Goal: Task Accomplishment & Management: Use online tool/utility

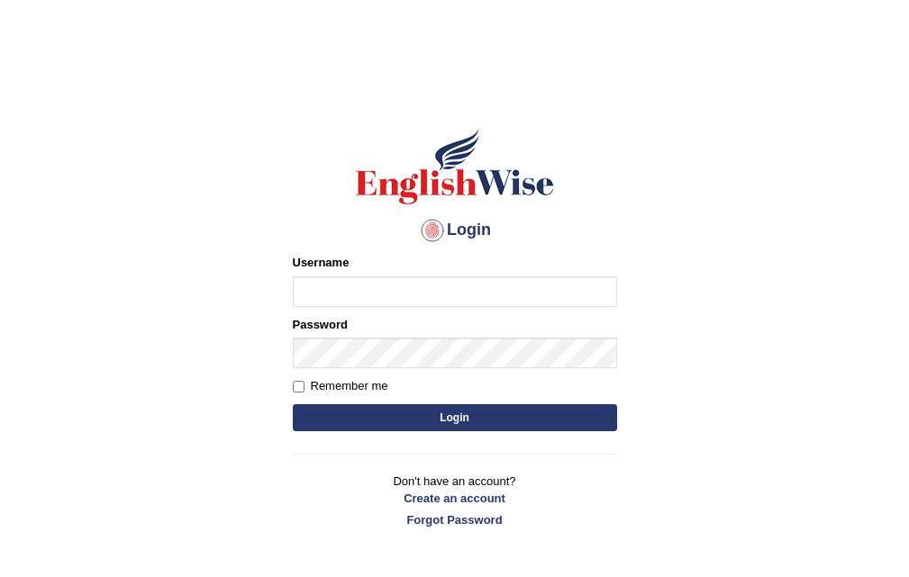
click at [423, 288] on input "Username" at bounding box center [455, 292] width 324 height 31
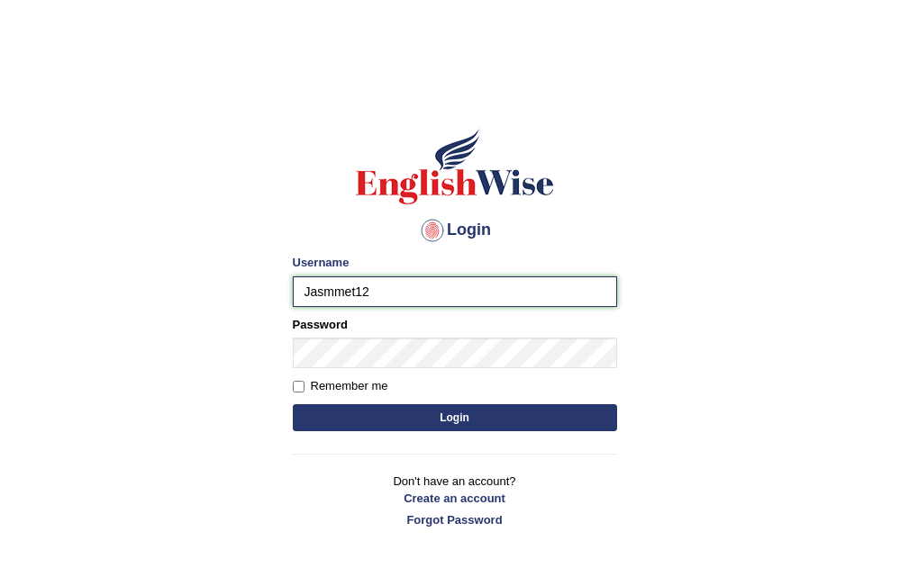
click at [350, 295] on input "Jasmmet12" at bounding box center [455, 292] width 324 height 31
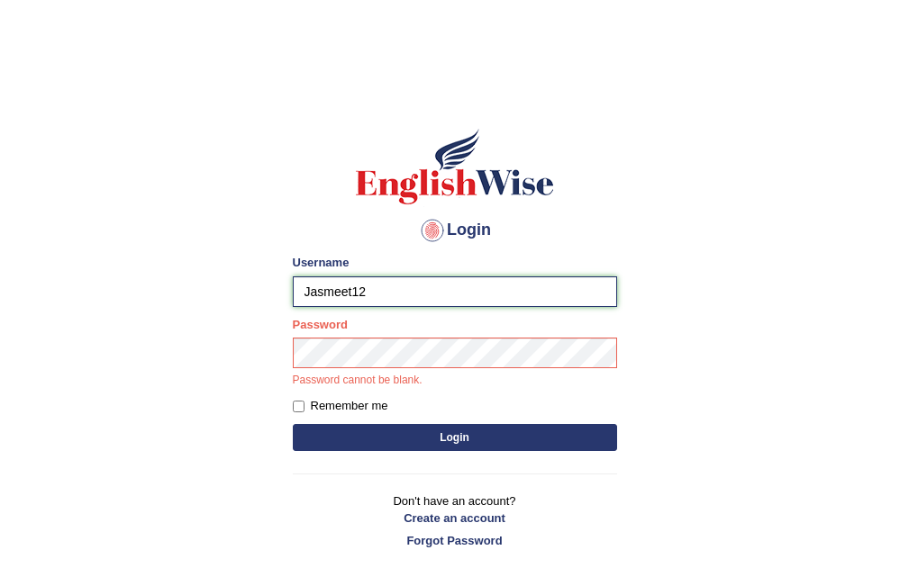
type input "Jasmeet12"
click at [363, 333] on div "Password Password cannot be blank." at bounding box center [455, 352] width 324 height 73
drag, startPoint x: 363, startPoint y: 333, endPoint x: 744, endPoint y: 322, distance: 381.3
click at [744, 322] on body "Login Please fix the following errors: Username Jasmeet12 Password Password can…" at bounding box center [454, 333] width 909 height 577
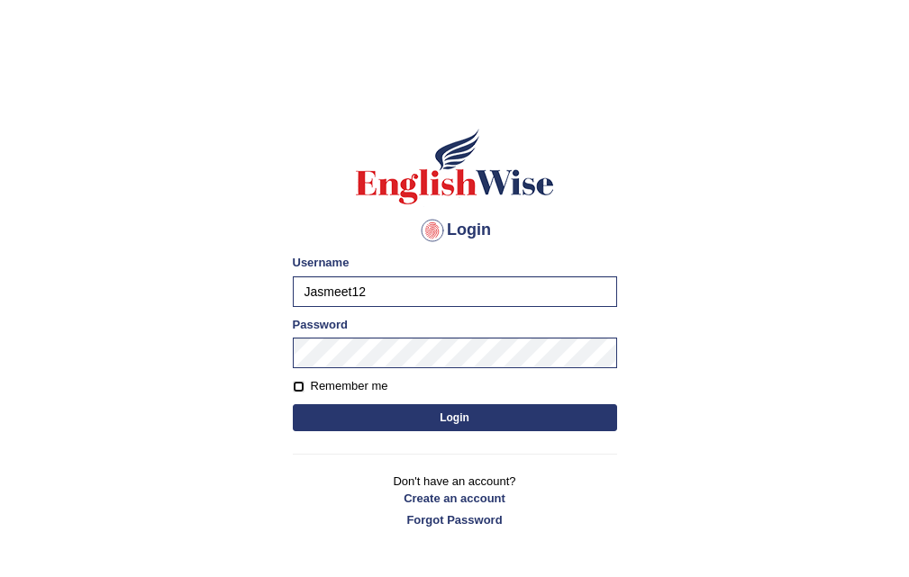
click at [302, 382] on input "Remember me" at bounding box center [299, 387] width 12 height 12
checkbox input "true"
click at [381, 412] on button "Login" at bounding box center [455, 418] width 324 height 27
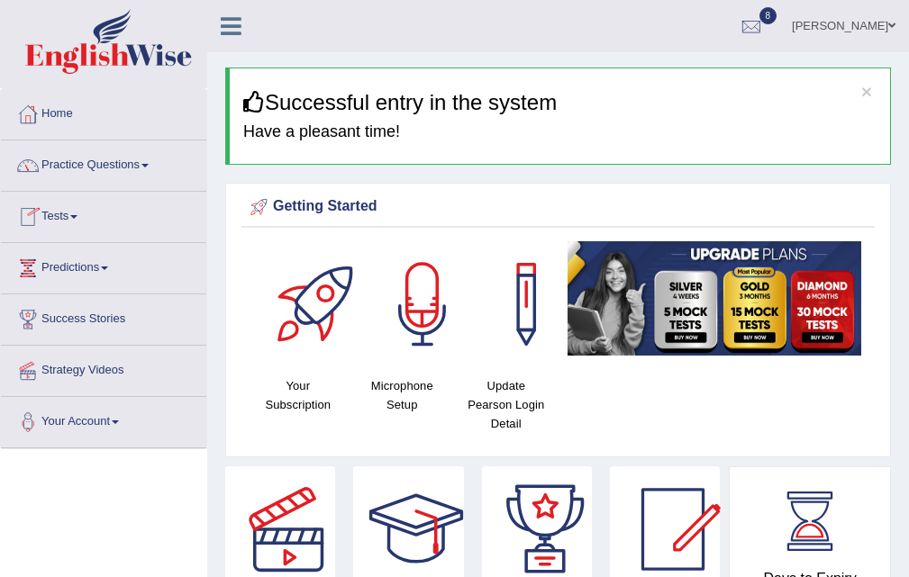
click at [77, 216] on span at bounding box center [73, 217] width 7 height 4
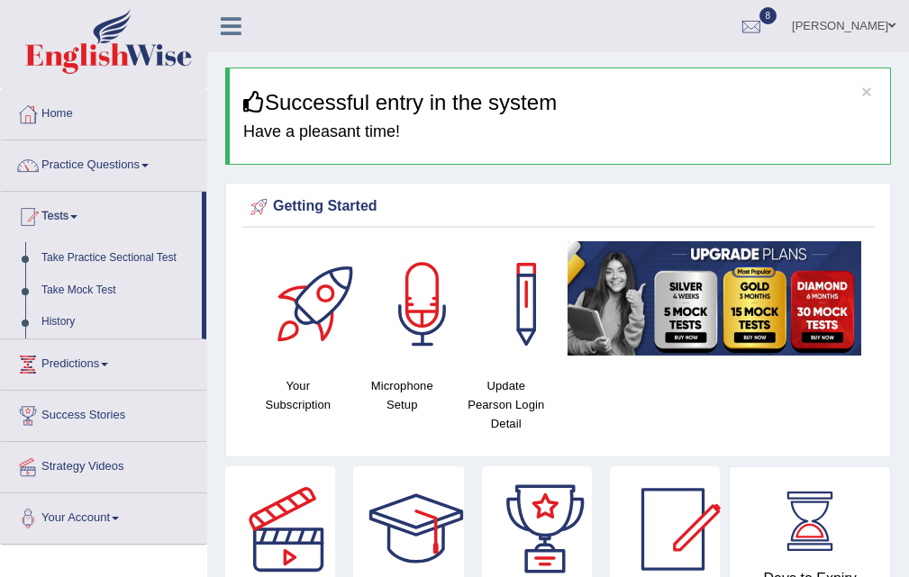
click at [105, 286] on link "Take Mock Test" at bounding box center [117, 291] width 168 height 32
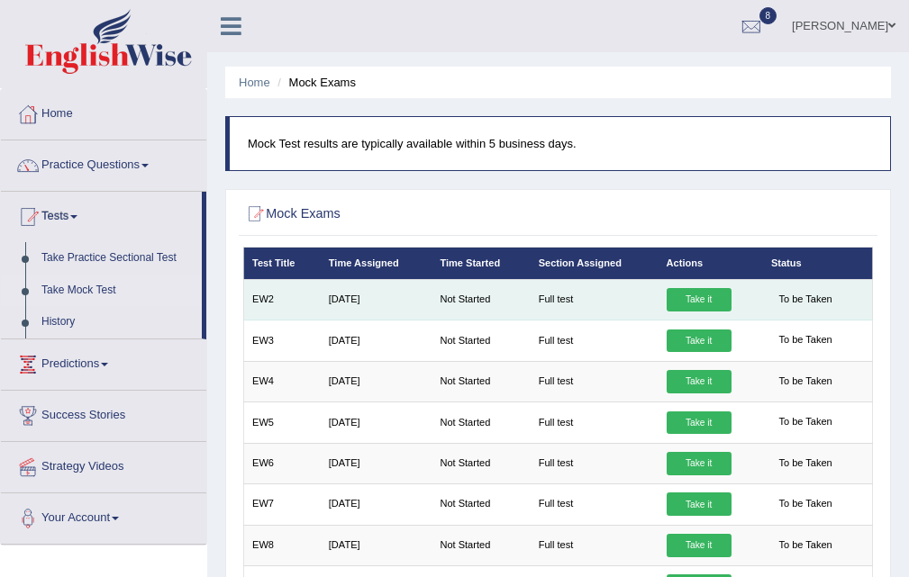
click at [707, 302] on link "Take it" at bounding box center [699, 299] width 65 height 23
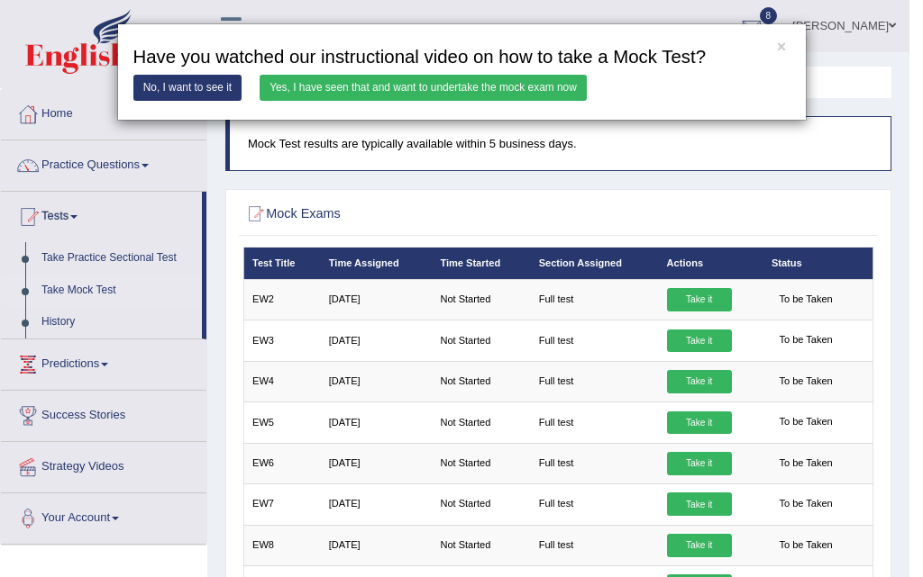
click at [357, 84] on link "Yes, I have seen that and want to undertake the mock exam now" at bounding box center [422, 88] width 327 height 26
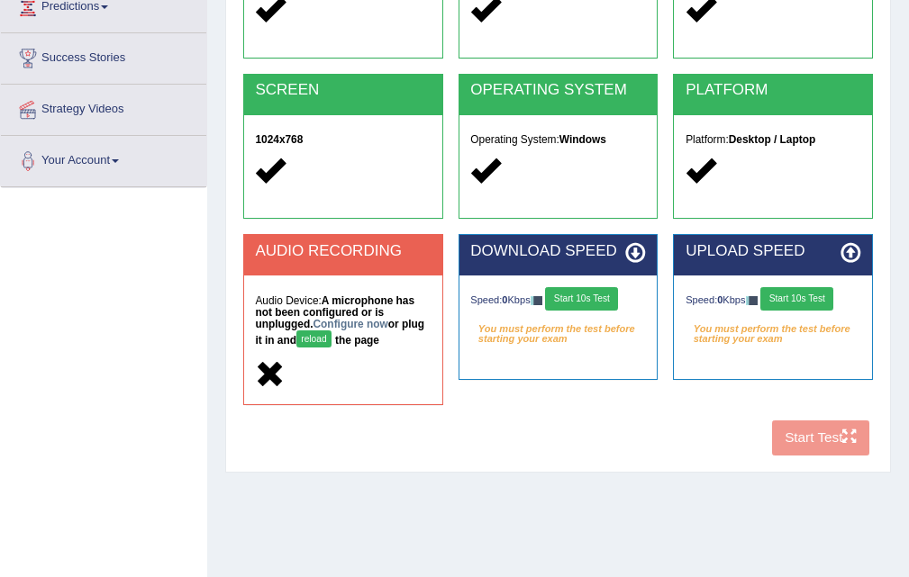
scroll to position [368, 0]
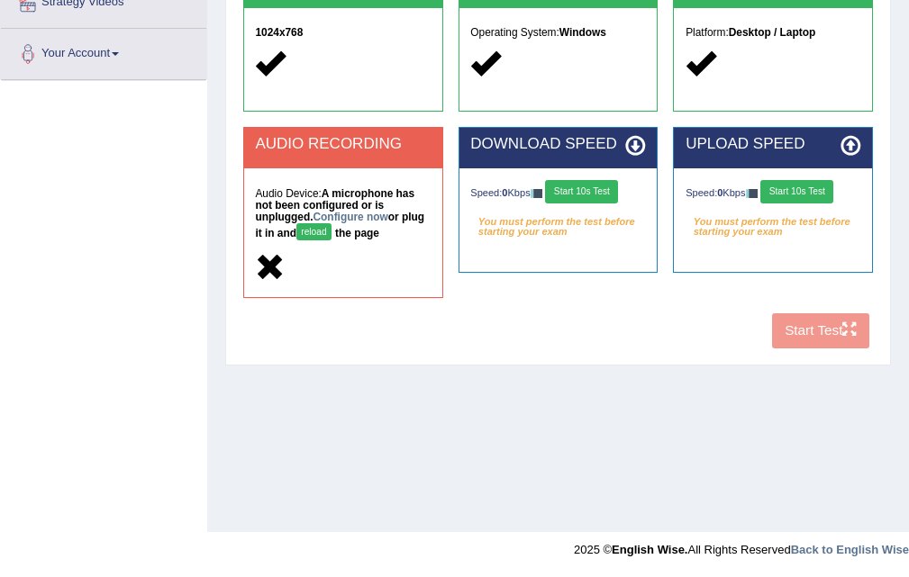
click at [309, 233] on button "reload" at bounding box center [313, 231] width 35 height 17
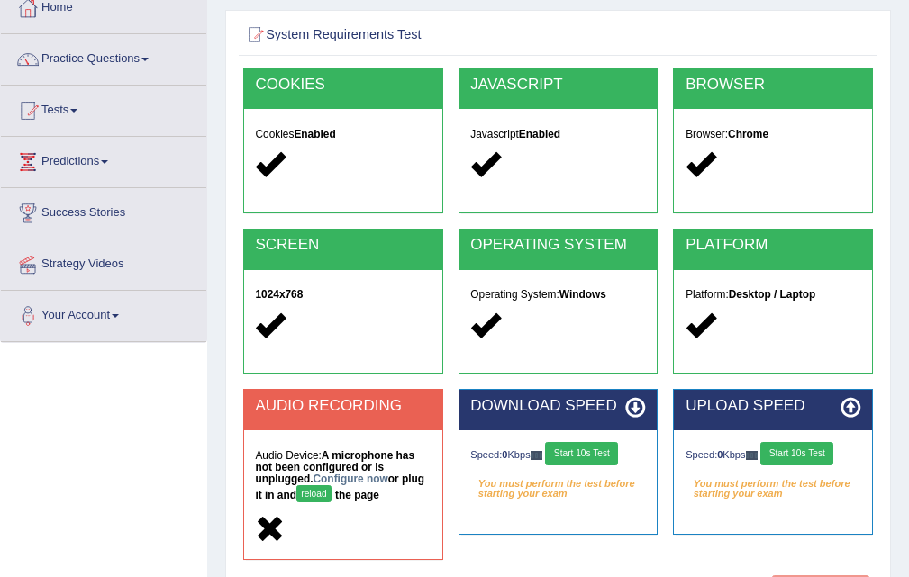
scroll to position [270, 0]
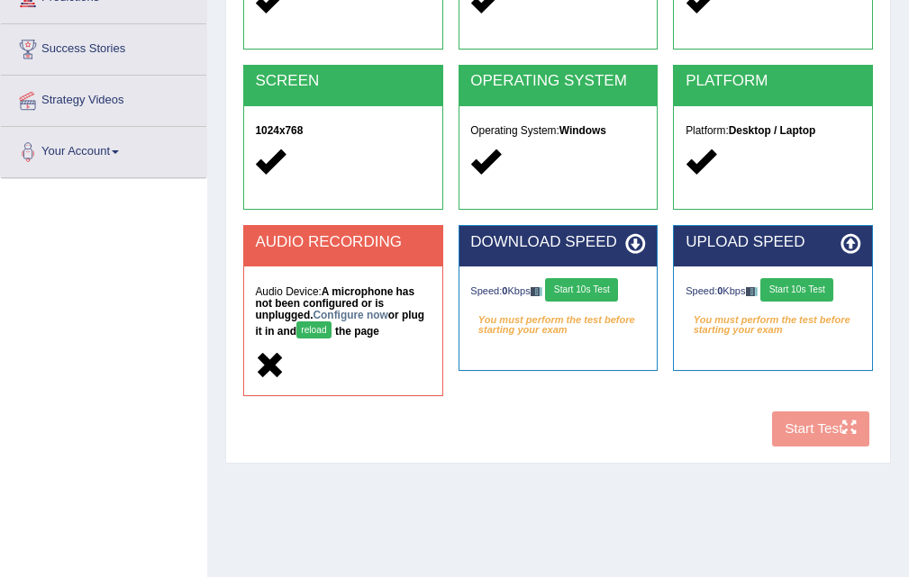
click at [584, 290] on button "Start 10s Test" at bounding box center [581, 289] width 73 height 23
click at [807, 292] on button "Start 10s Test" at bounding box center [796, 289] width 73 height 23
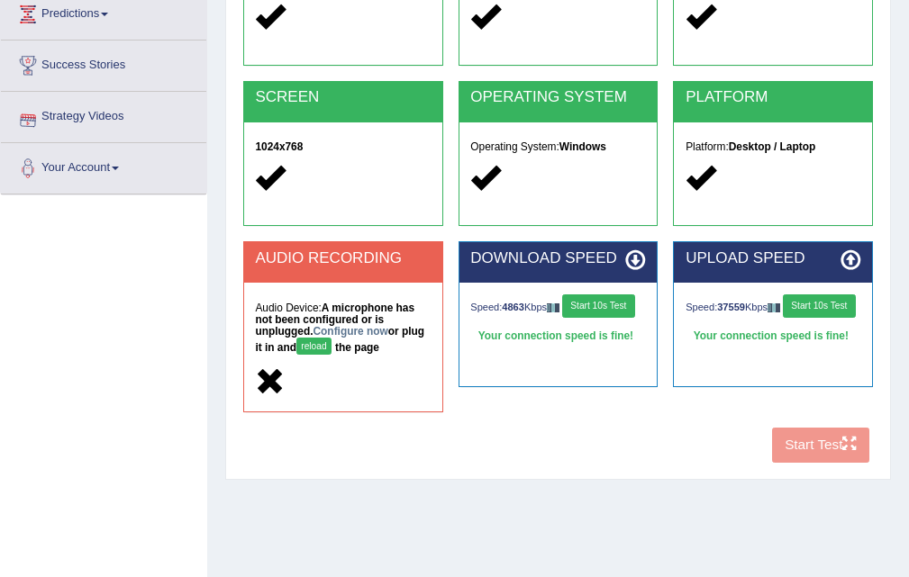
scroll to position [368, 0]
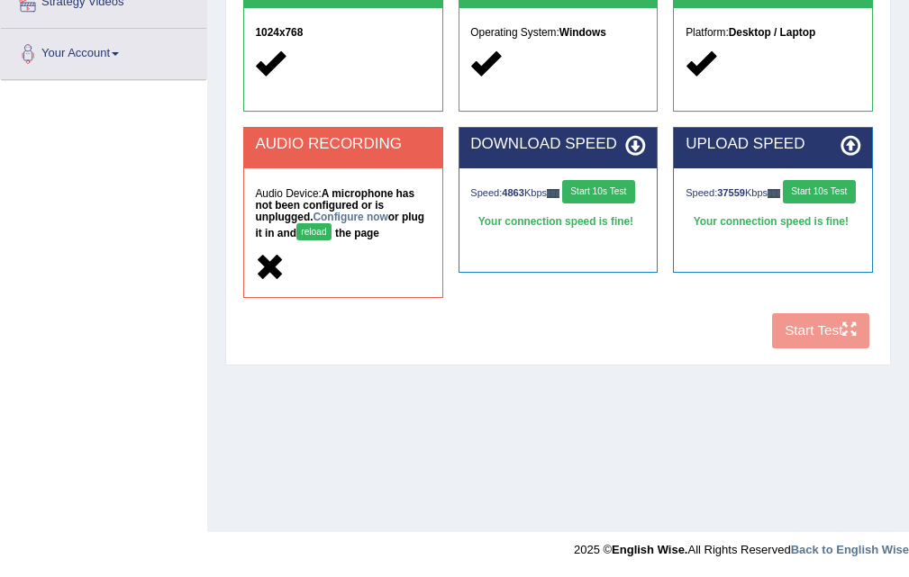
click at [271, 268] on icon at bounding box center [270, 267] width 30 height 30
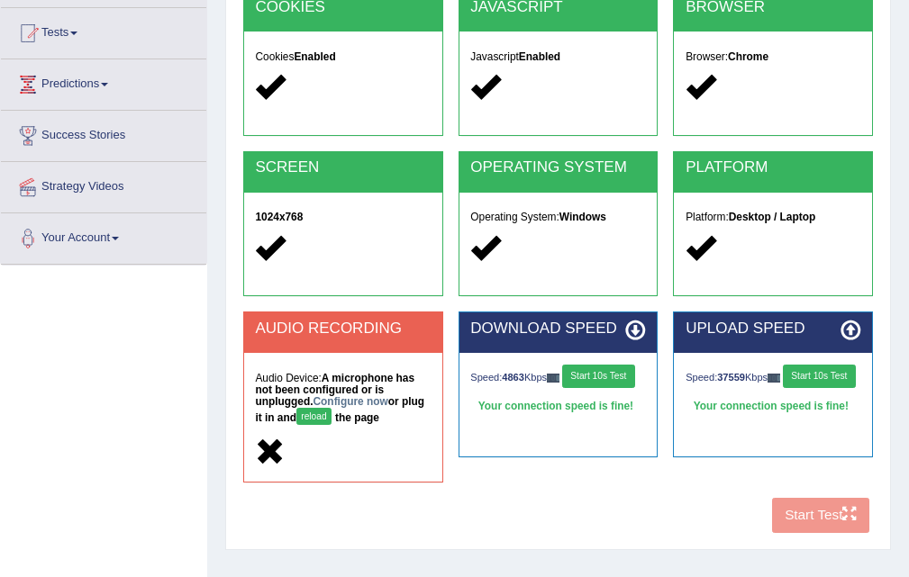
scroll to position [188, 0]
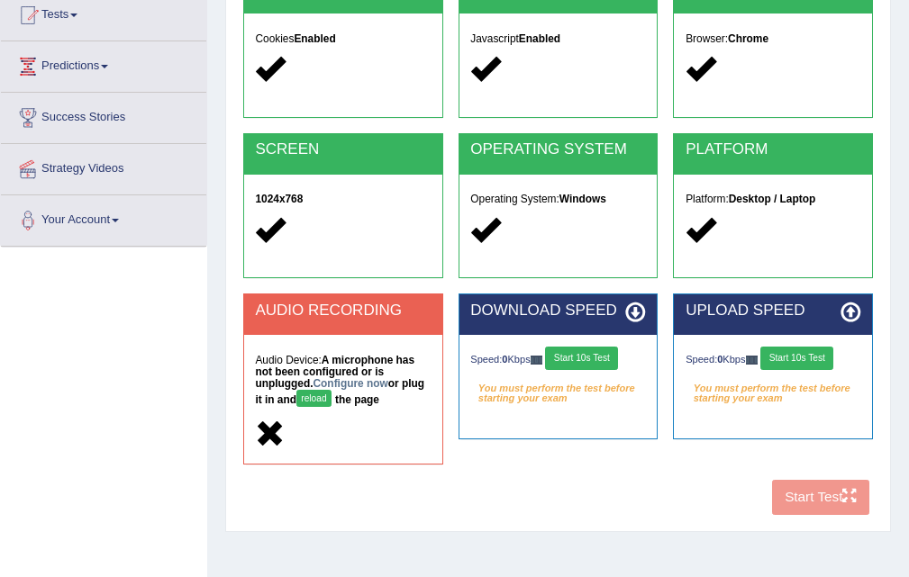
click at [323, 395] on button "reload" at bounding box center [313, 398] width 35 height 17
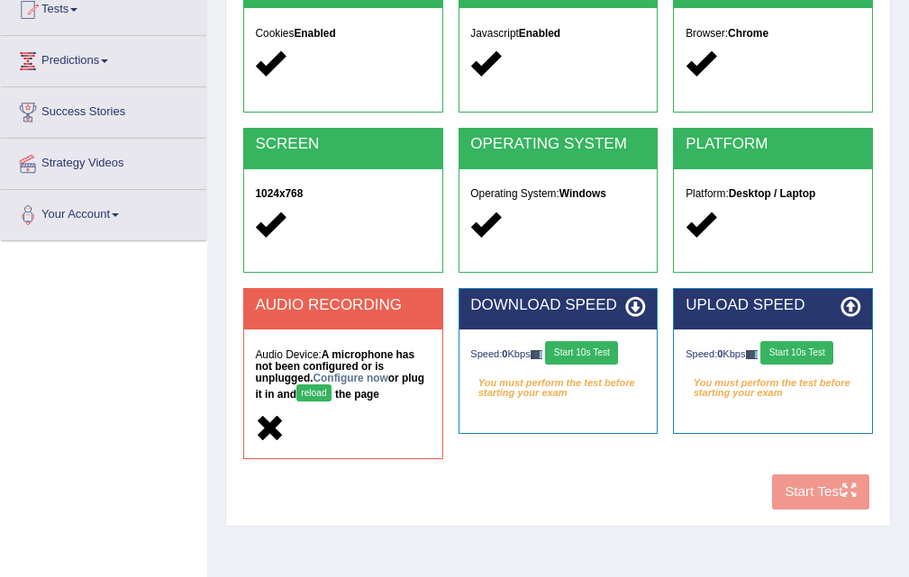
click at [318, 386] on button "reload" at bounding box center [313, 393] width 35 height 17
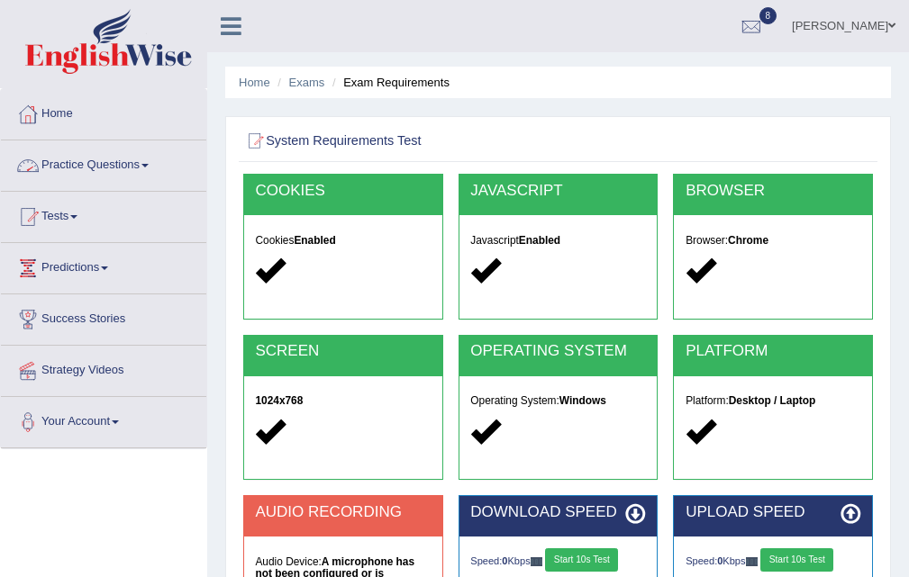
click at [90, 158] on link "Practice Questions" at bounding box center [103, 163] width 205 height 45
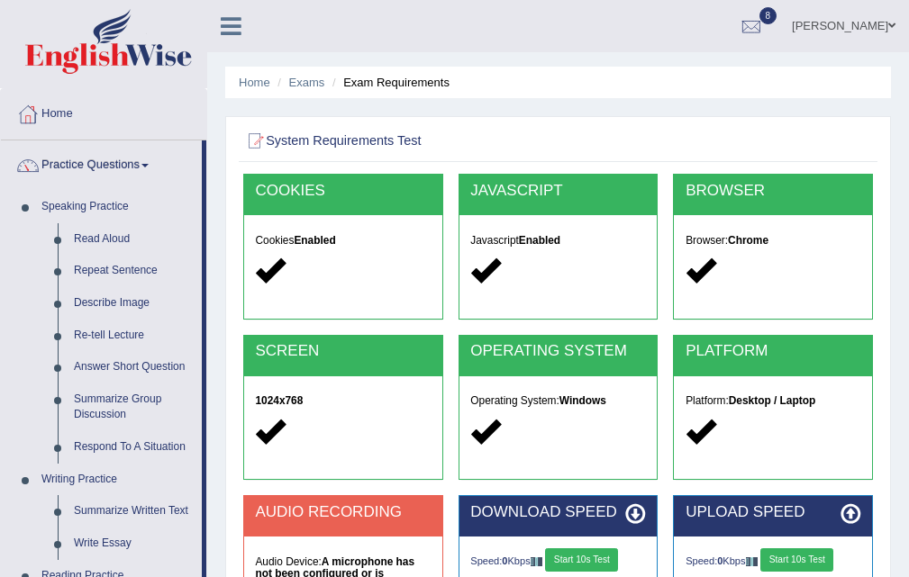
click at [99, 164] on link "Practice Questions" at bounding box center [101, 163] width 201 height 45
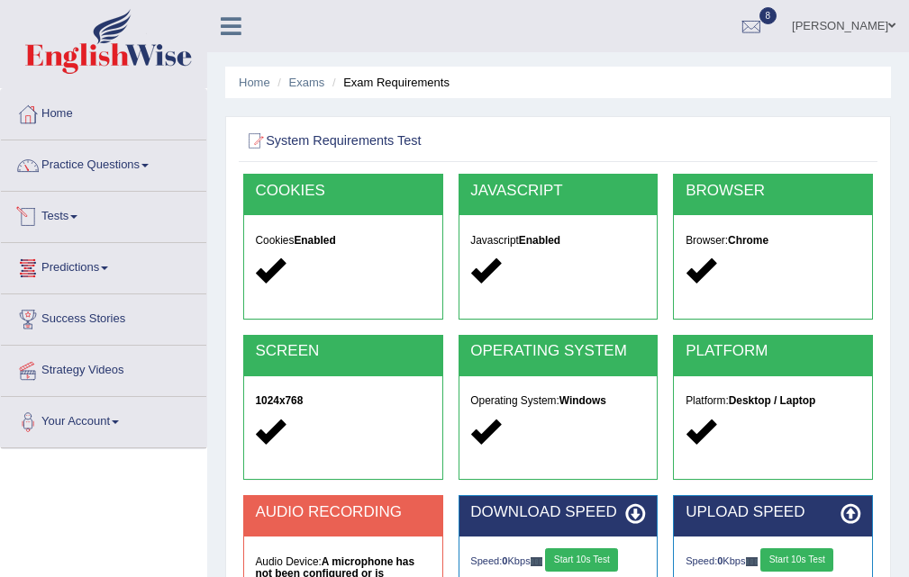
click at [75, 219] on link "Tests" at bounding box center [103, 214] width 205 height 45
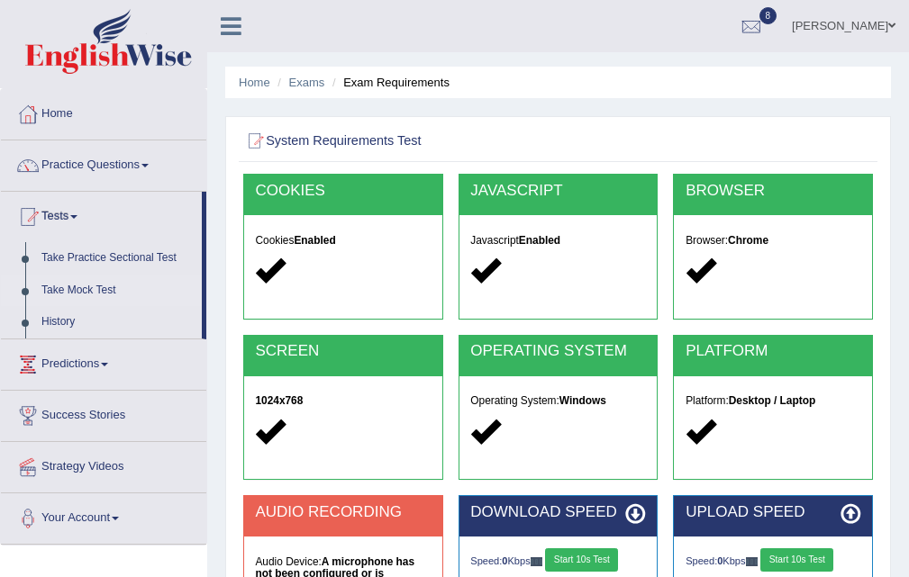
click at [95, 284] on link "Take Mock Test" at bounding box center [117, 291] width 168 height 32
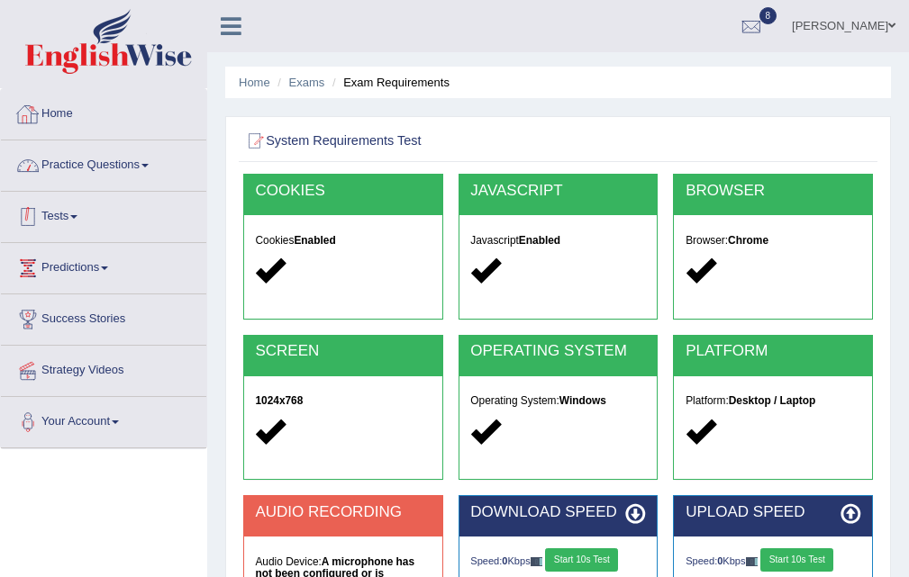
click at [72, 107] on link "Home" at bounding box center [103, 111] width 205 height 45
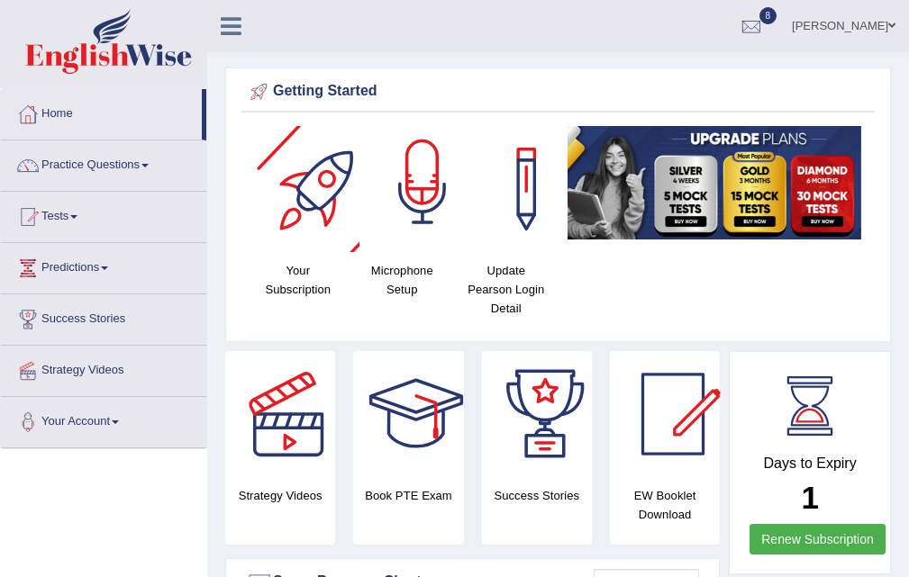
click at [411, 179] on div at bounding box center [422, 189] width 126 height 126
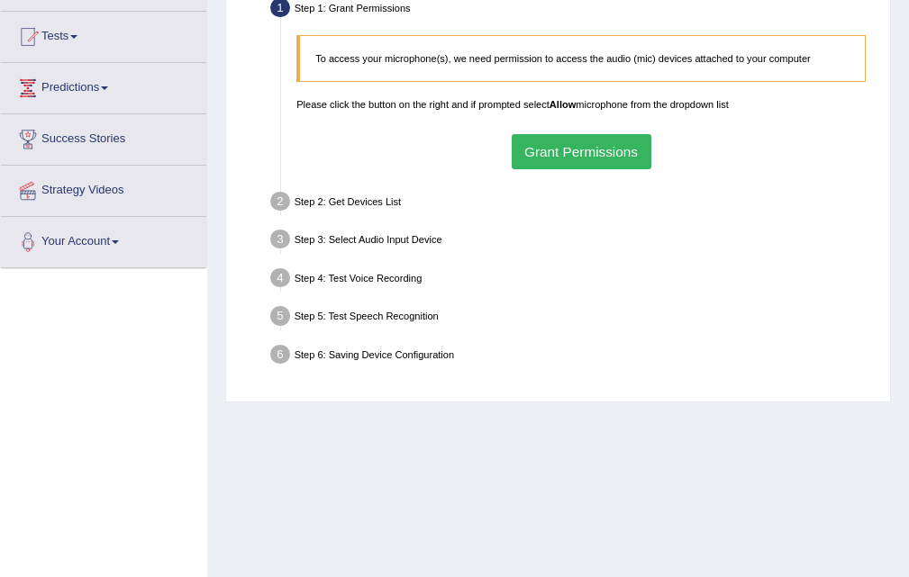
click at [559, 158] on button "Grant Permissions" at bounding box center [582, 151] width 140 height 35
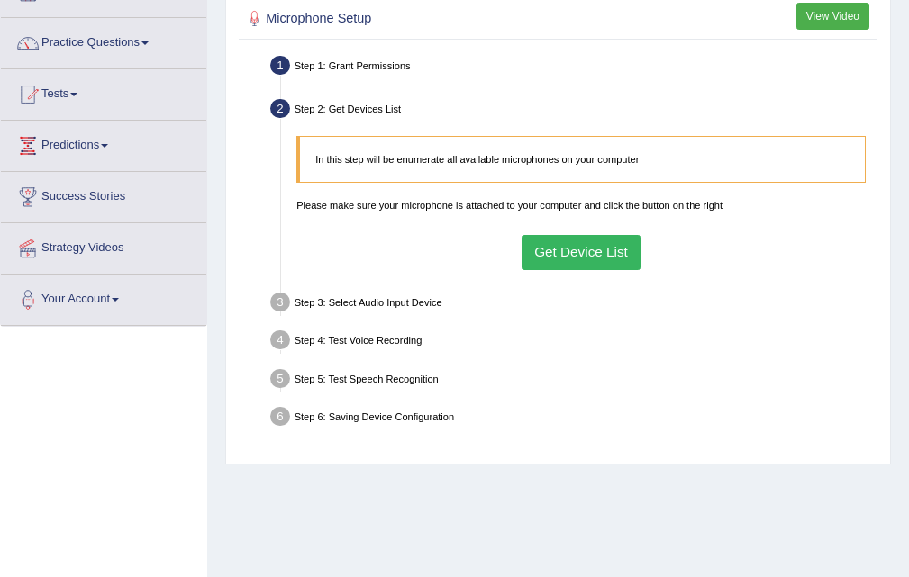
scroll to position [8, 0]
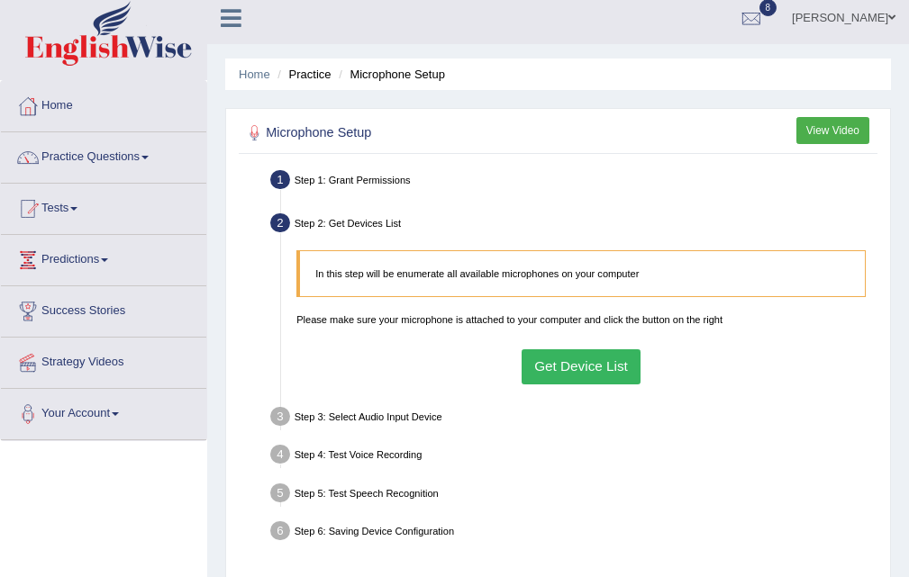
click at [562, 356] on button "Get Device List" at bounding box center [582, 367] width 120 height 35
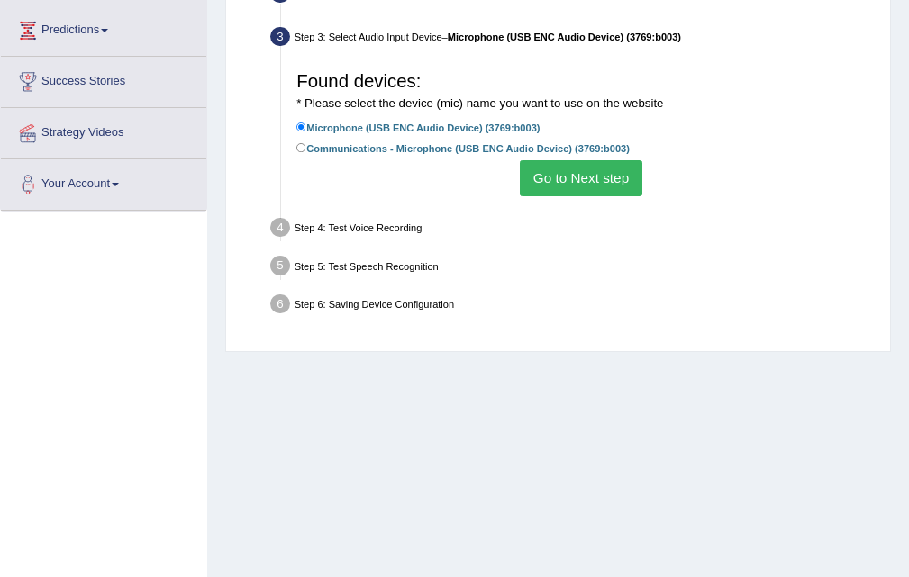
scroll to position [368, 0]
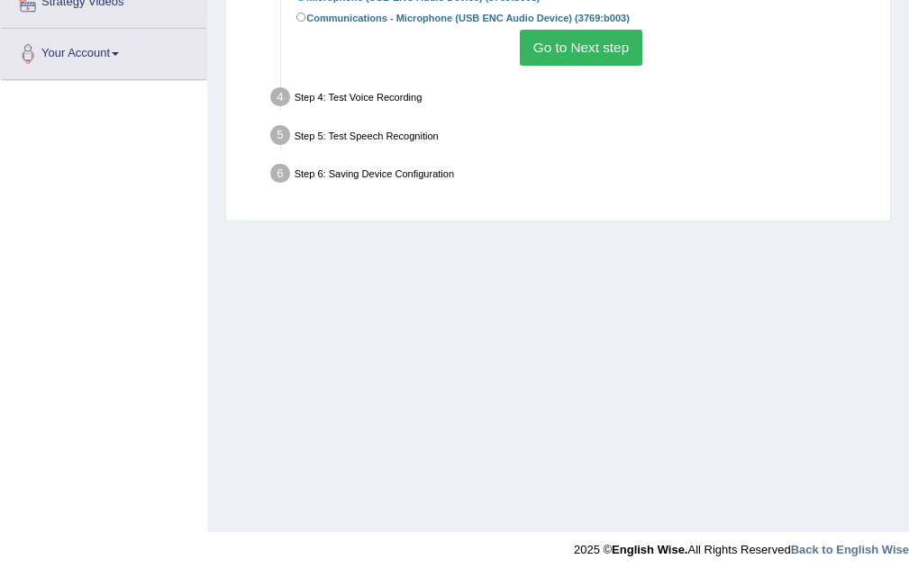
click at [552, 45] on button "Go to Next step" at bounding box center [581, 47] width 122 height 35
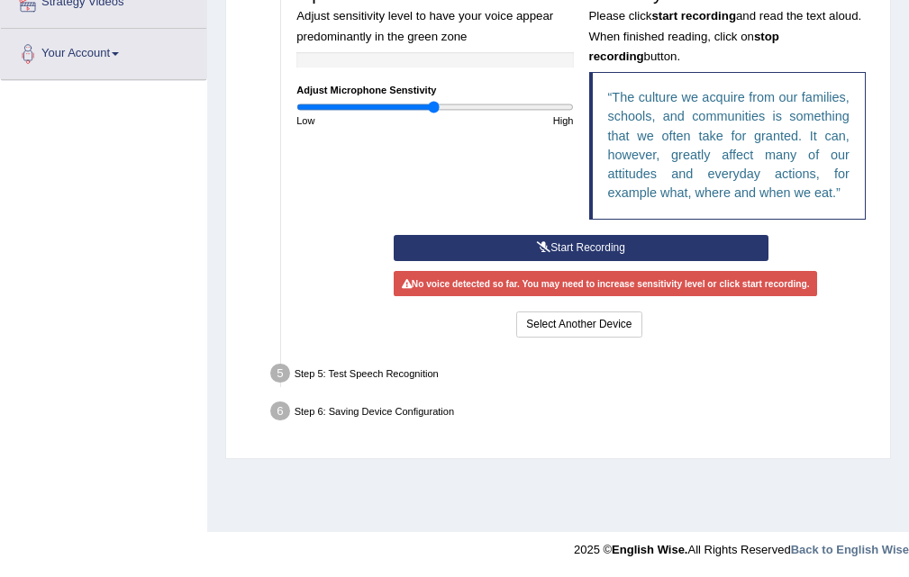
click at [550, 250] on button "Start Recording" at bounding box center [581, 248] width 374 height 26
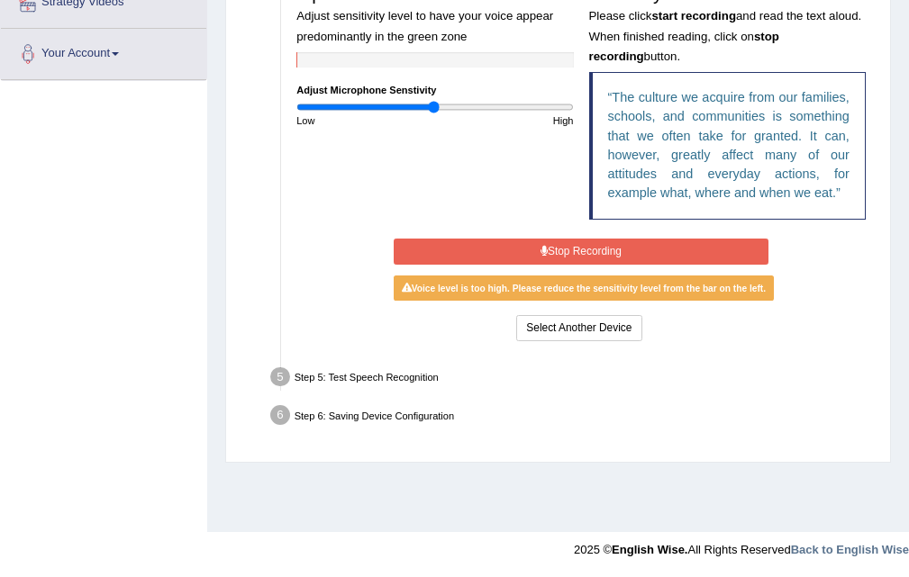
click at [550, 250] on button "Stop Recording" at bounding box center [581, 252] width 374 height 26
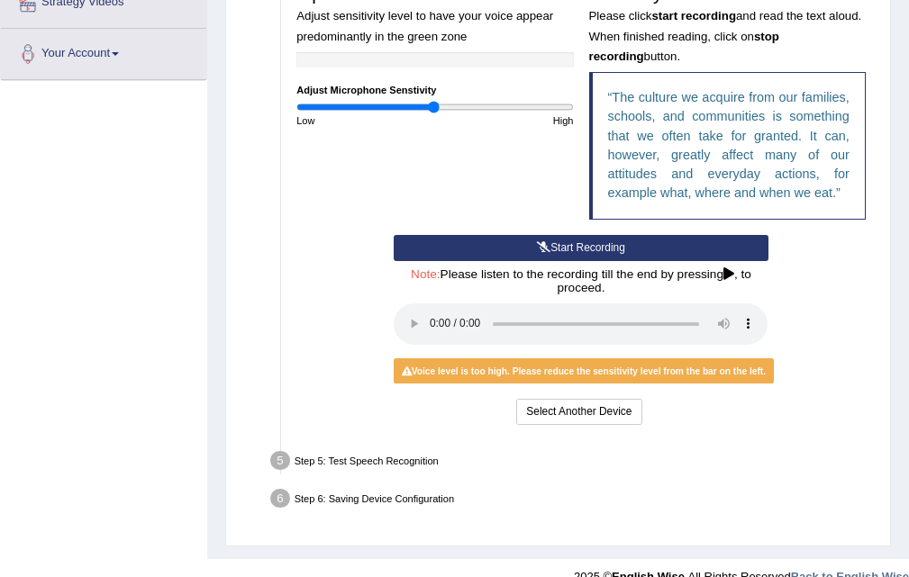
click at [550, 250] on button "Start Recording" at bounding box center [581, 248] width 374 height 26
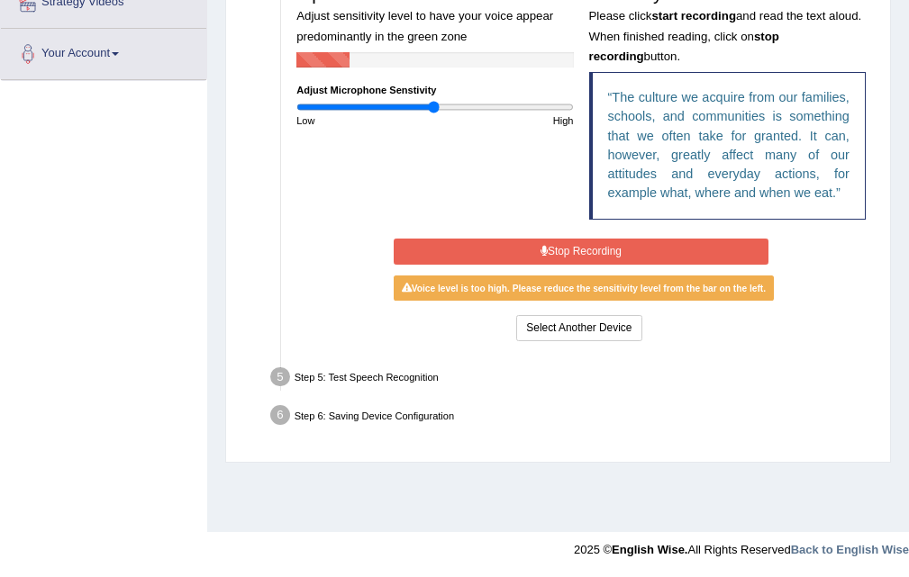
click at [550, 250] on button "Stop Recording" at bounding box center [581, 252] width 374 height 26
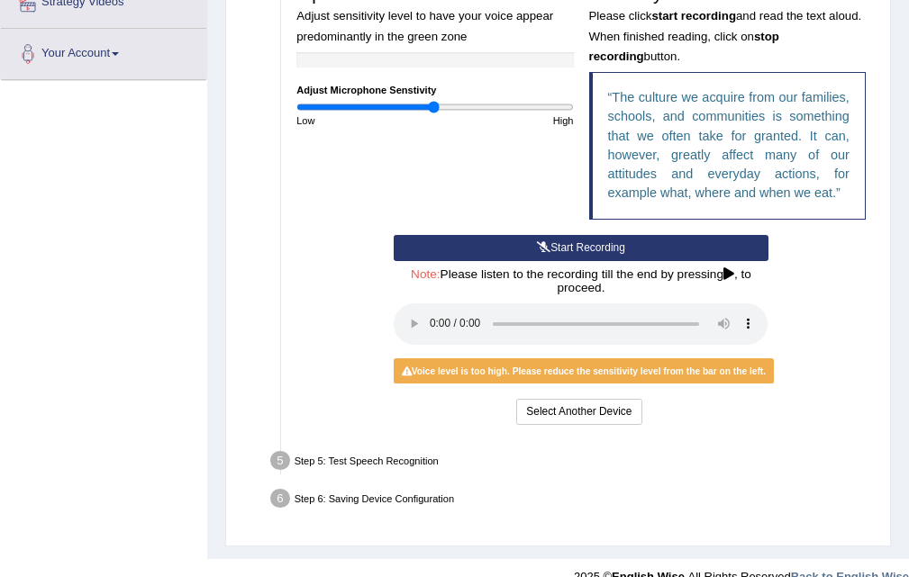
click at [569, 248] on button "Start Recording" at bounding box center [581, 248] width 374 height 26
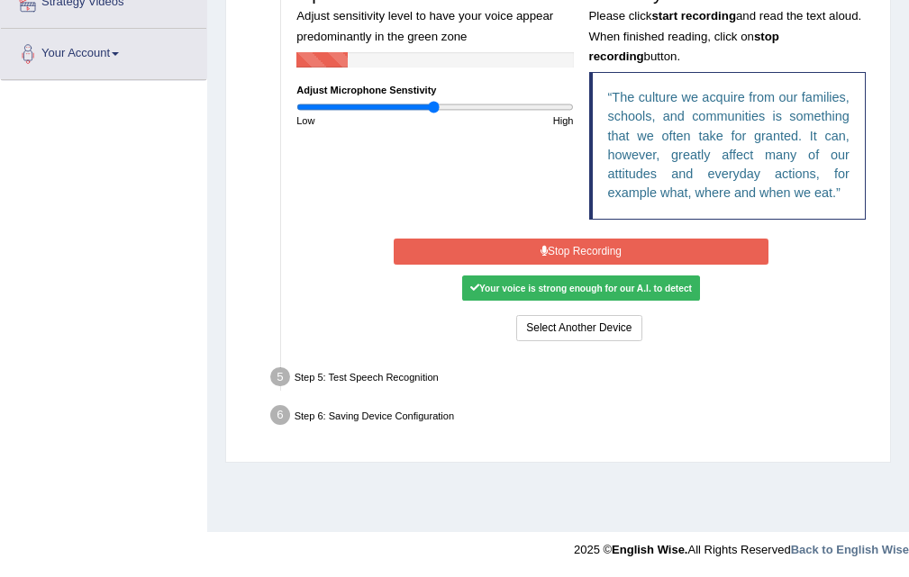
click at [571, 248] on button "Stop Recording" at bounding box center [581, 252] width 374 height 26
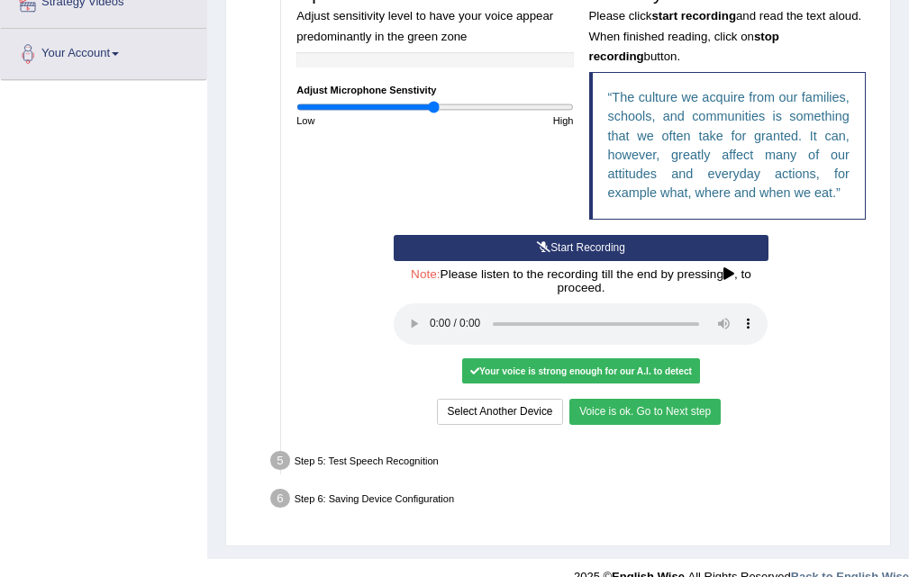
click at [658, 415] on button "Voice is ok. Go to Next step" at bounding box center [644, 412] width 151 height 26
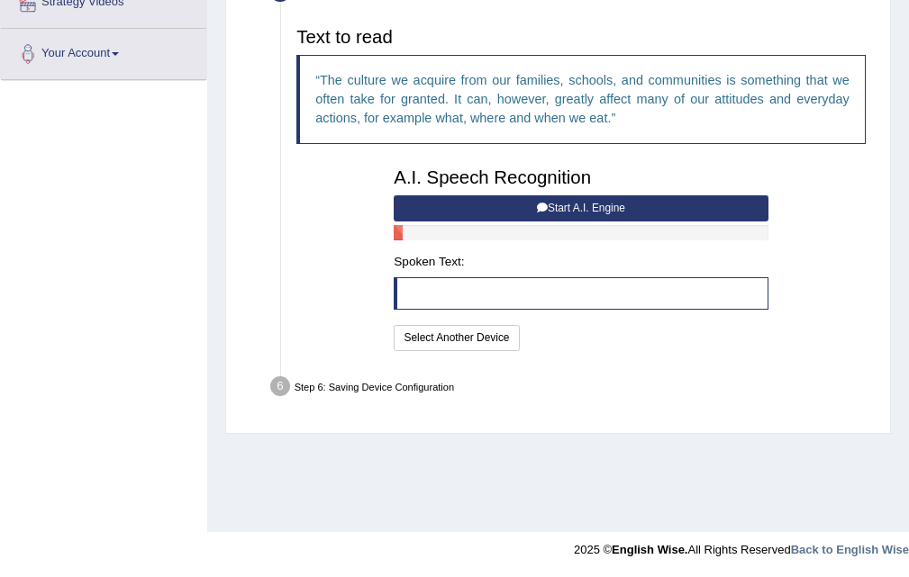
click at [477, 206] on button "Start A.I. Engine" at bounding box center [581, 208] width 374 height 26
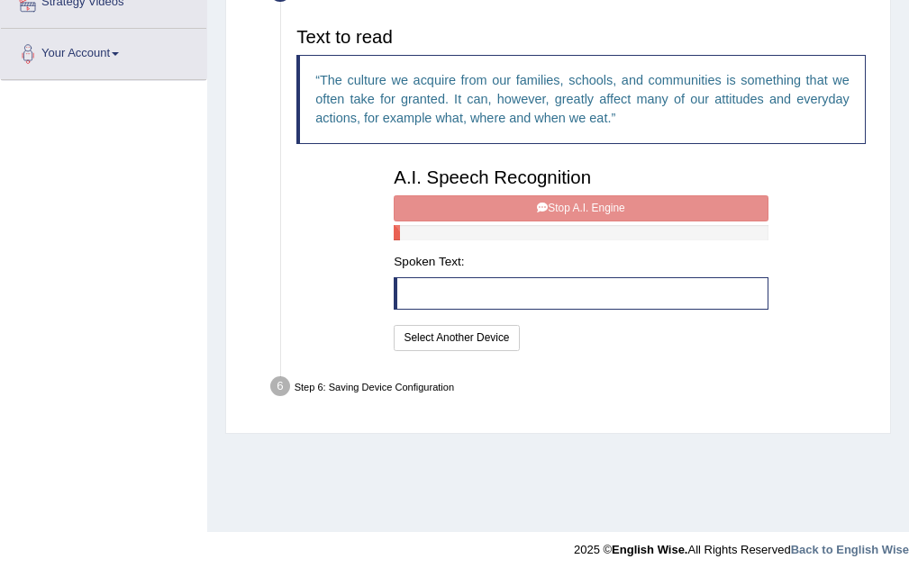
click at [477, 206] on div "A.I. Speech Recognition Start A.I. Engine Stop A.I. Engine Note: Please listen …" at bounding box center [580, 256] width 389 height 195
click at [568, 210] on div "A.I. Speech Recognition Start A.I. Engine Stop A.I. Engine Note: Please listen …" at bounding box center [580, 256] width 389 height 195
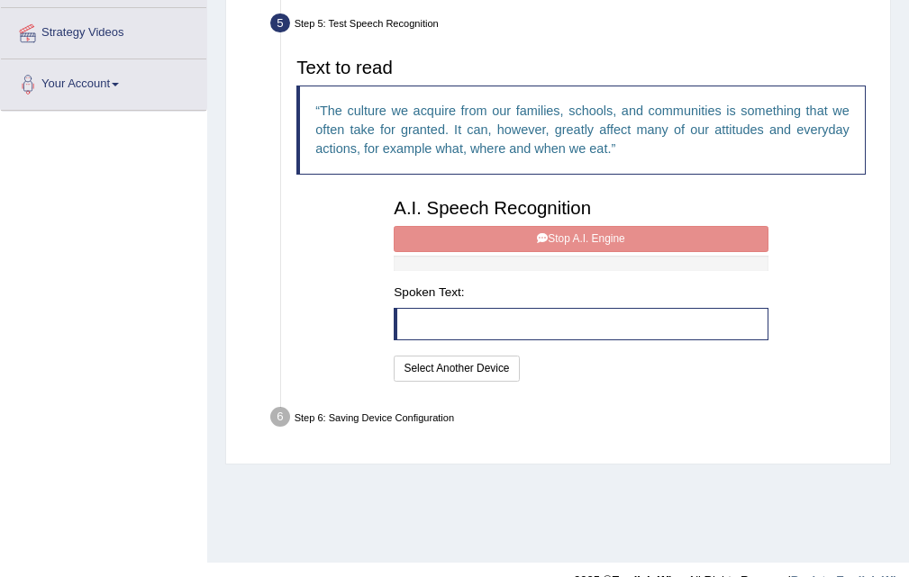
scroll to position [270, 0]
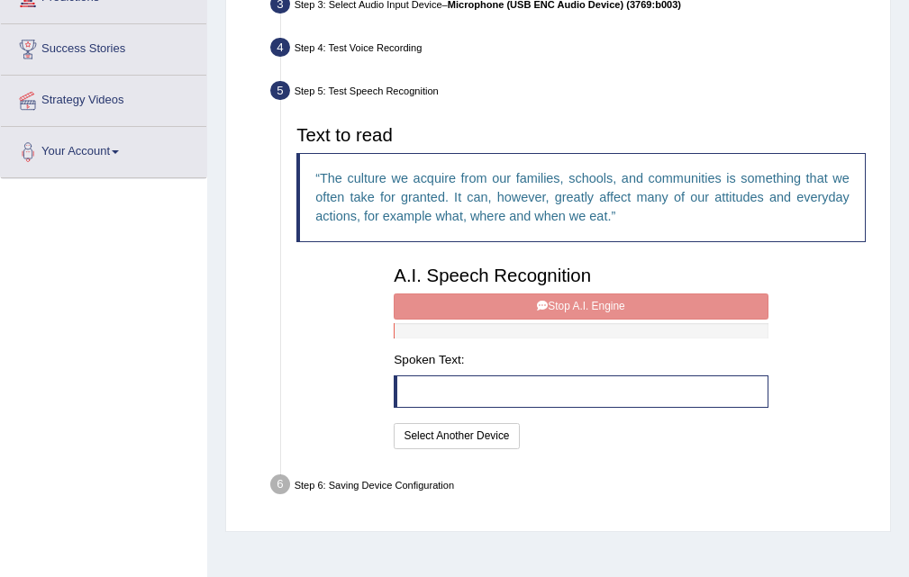
click at [481, 307] on div "A.I. Speech Recognition Start A.I. Engine Stop A.I. Engine Note: Please listen …" at bounding box center [580, 355] width 389 height 195
click at [538, 301] on div "A.I. Speech Recognition Start A.I. Engine Stop A.I. Engine Note: Please listen …" at bounding box center [580, 355] width 389 height 195
click at [544, 304] on div "A.I. Speech Recognition Start A.I. Engine Stop A.I. Engine Note: Please listen …" at bounding box center [580, 355] width 389 height 195
click at [545, 304] on div "A.I. Speech Recognition Start A.I. Engine Stop A.I. Engine Note: Please listen …" at bounding box center [580, 355] width 389 height 195
click at [546, 304] on div "A.I. Speech Recognition Start A.I. Engine Stop A.I. Engine Note: Please listen …" at bounding box center [580, 355] width 389 height 195
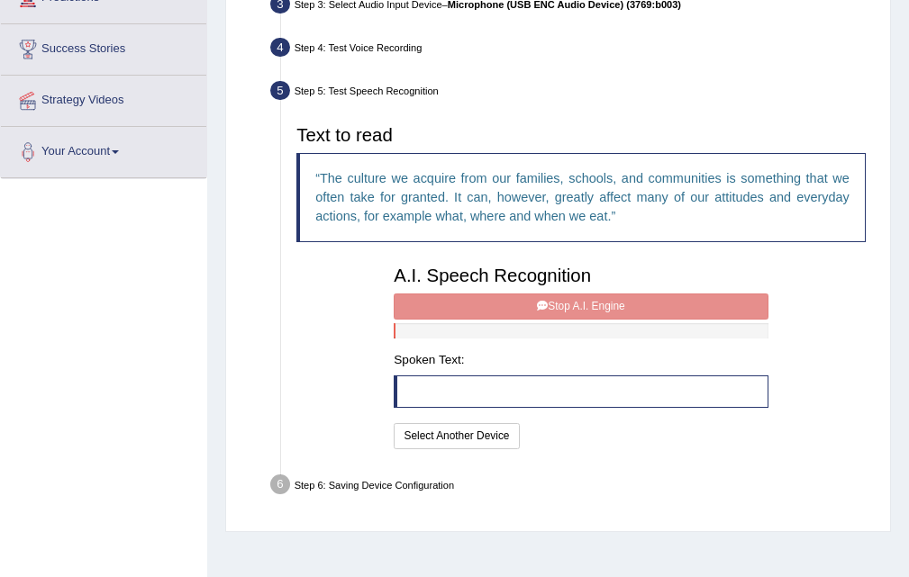
click at [546, 304] on div "A.I. Speech Recognition Start A.I. Engine Stop A.I. Engine Note: Please listen …" at bounding box center [580, 355] width 389 height 195
click at [479, 442] on button "Select Another Device" at bounding box center [456, 436] width 125 height 26
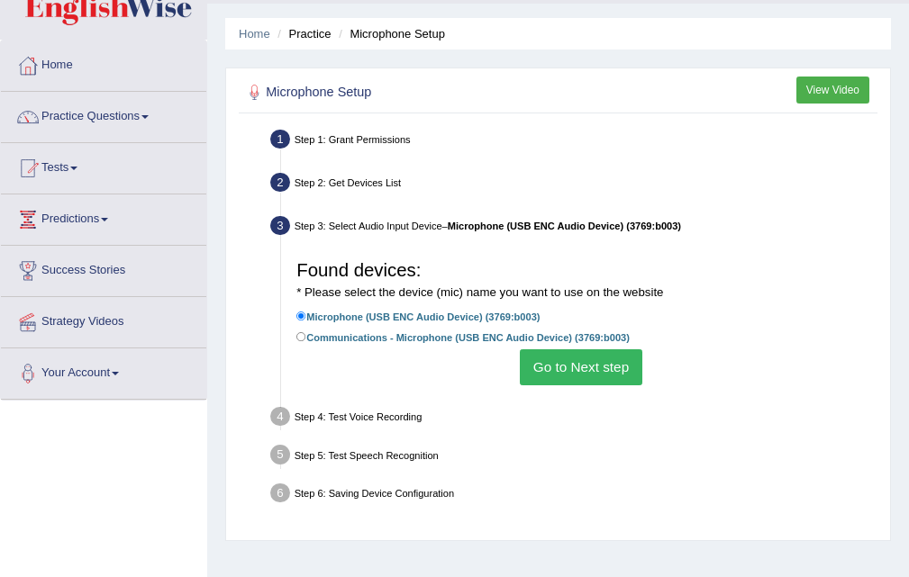
scroll to position [90, 0]
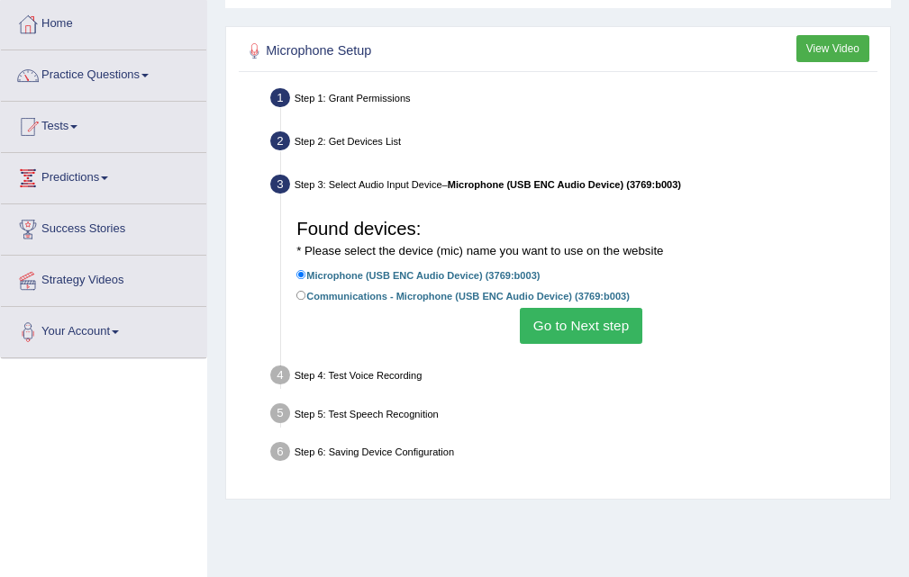
click at [569, 325] on button "Go to Next step" at bounding box center [581, 325] width 122 height 35
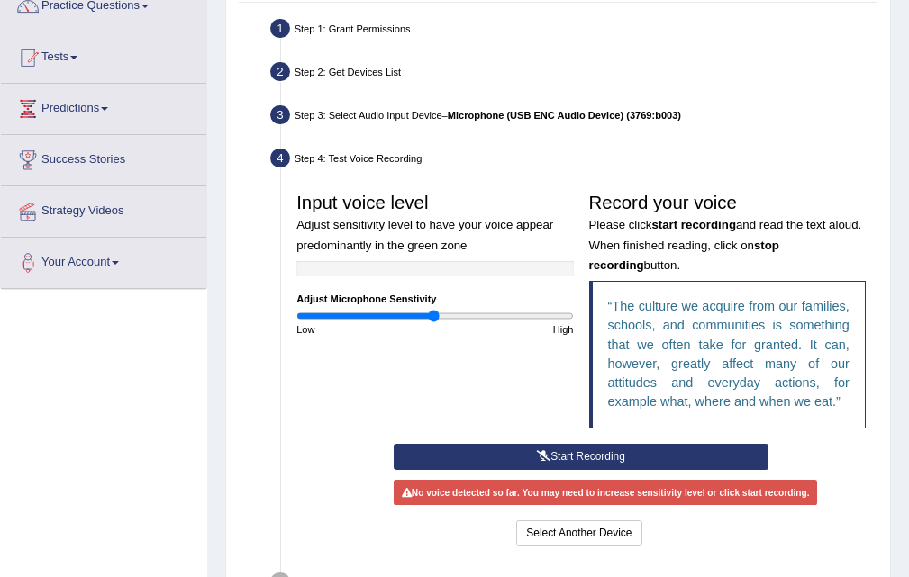
scroll to position [270, 0]
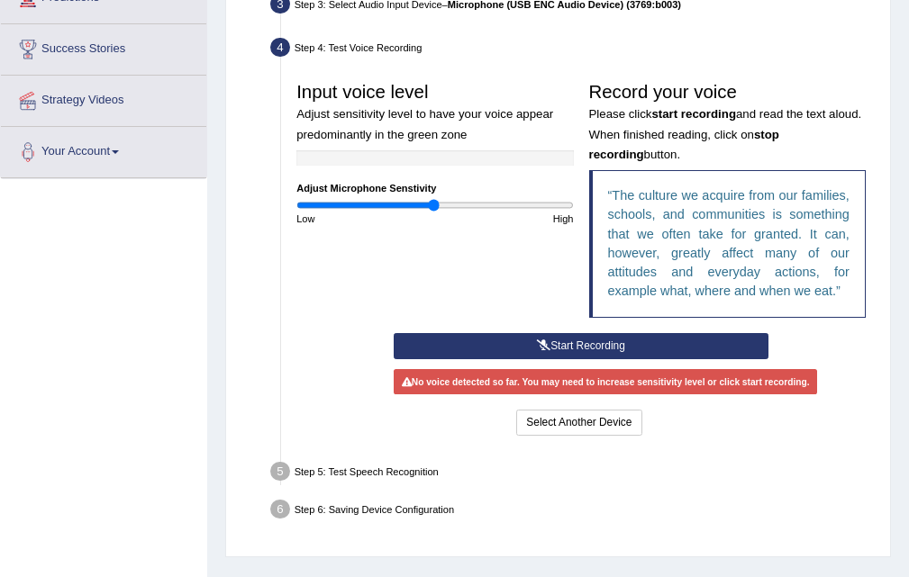
click at [560, 346] on button "Start Recording" at bounding box center [581, 346] width 374 height 26
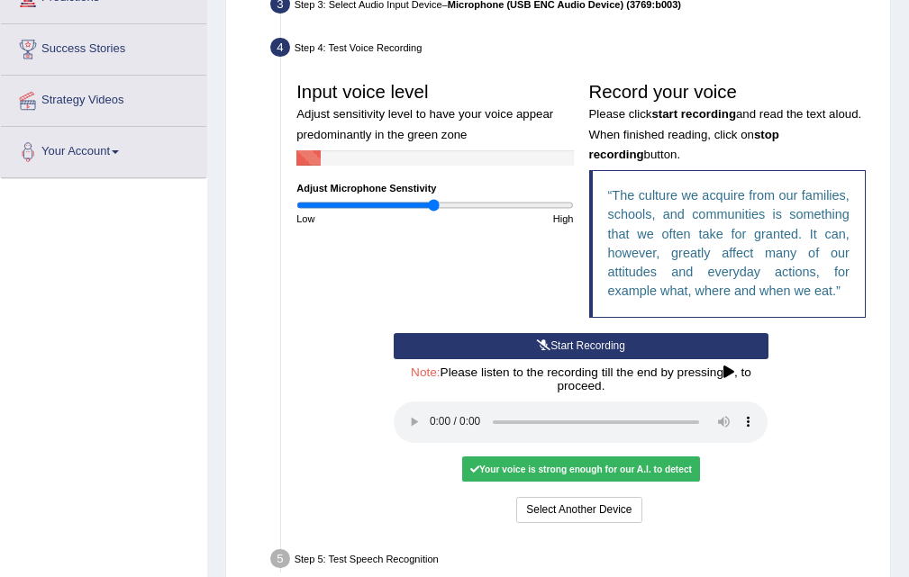
click at [560, 346] on button "Start Recording" at bounding box center [581, 346] width 374 height 26
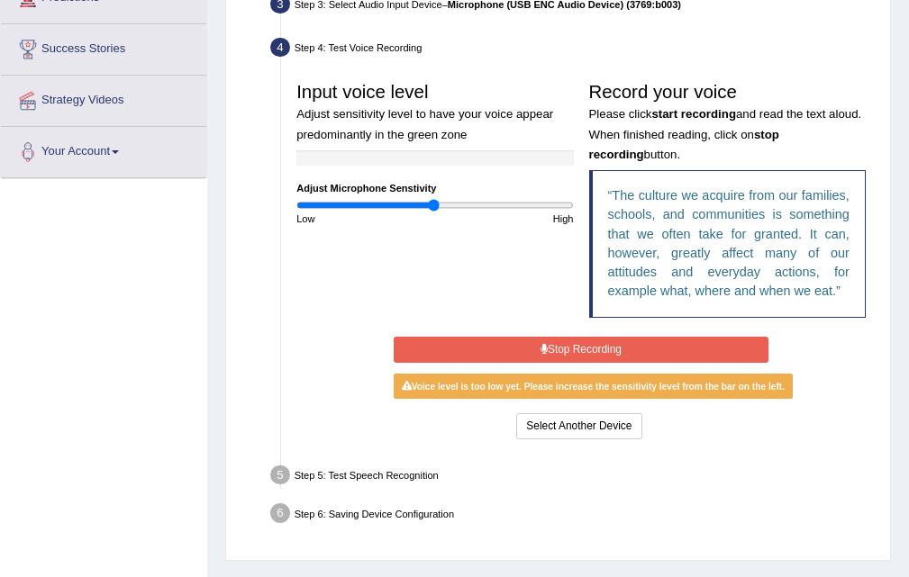
click at [535, 353] on button "Stop Recording" at bounding box center [581, 350] width 374 height 26
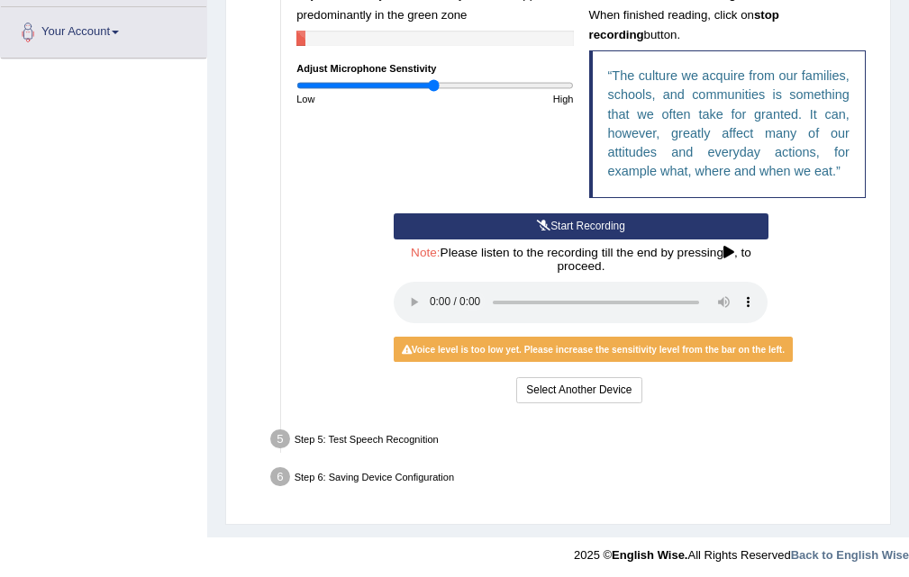
scroll to position [395, 0]
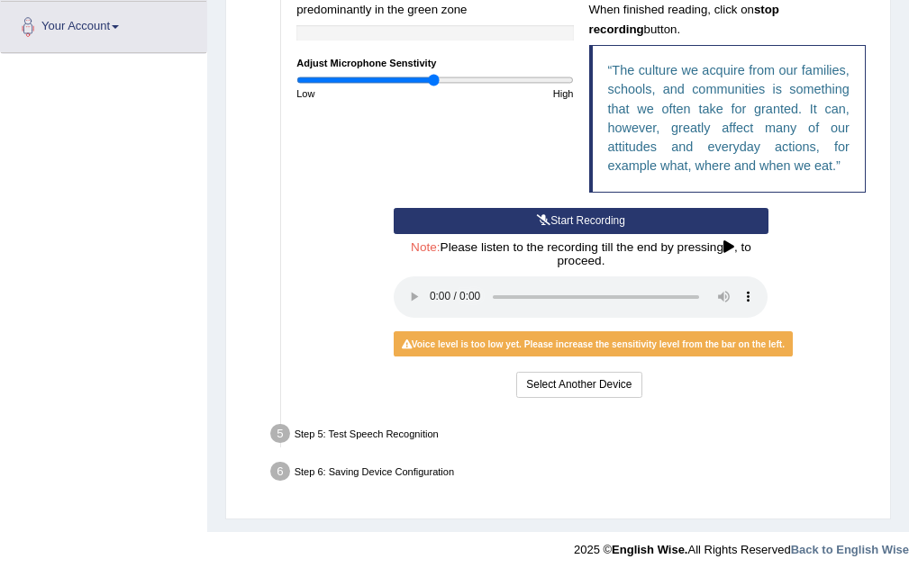
click at [483, 222] on button "Start Recording" at bounding box center [581, 221] width 374 height 26
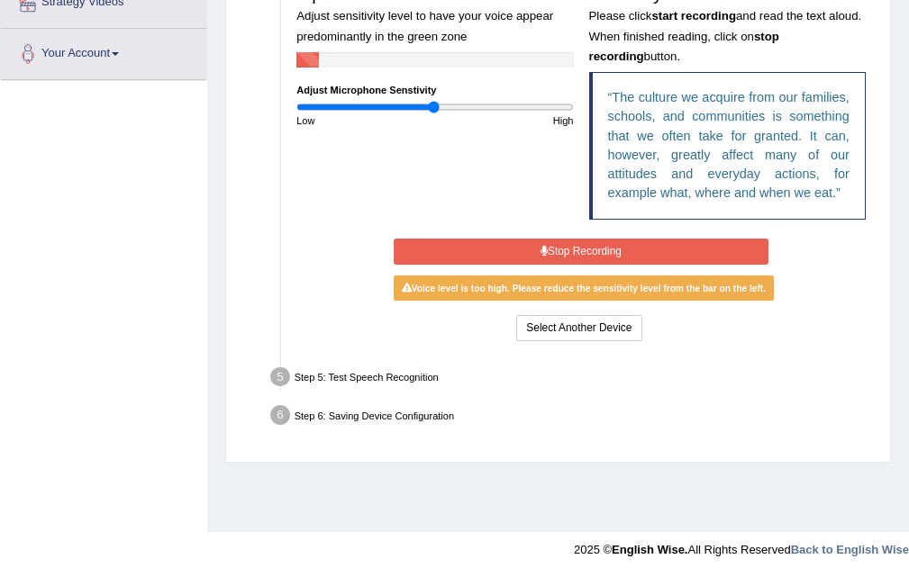
click at [492, 241] on button "Stop Recording" at bounding box center [581, 252] width 374 height 26
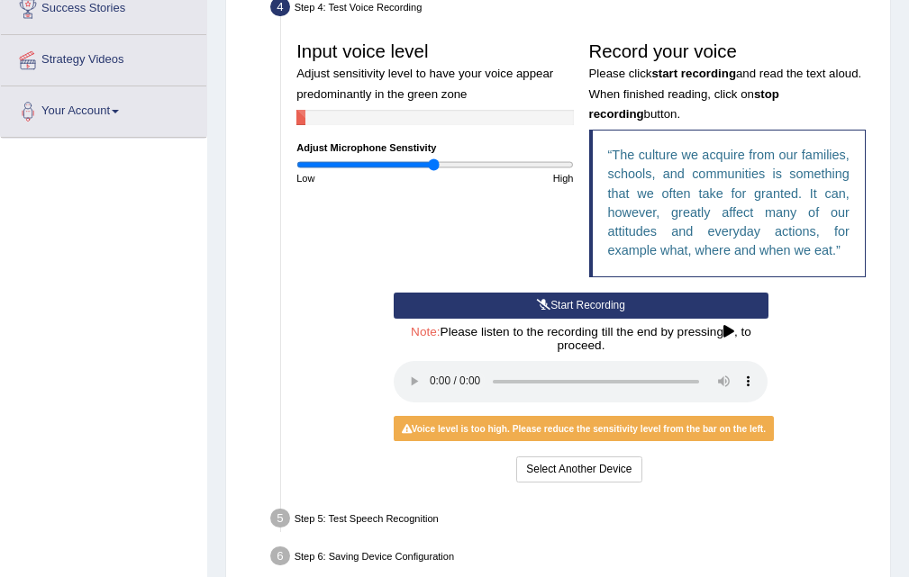
scroll to position [278, 0]
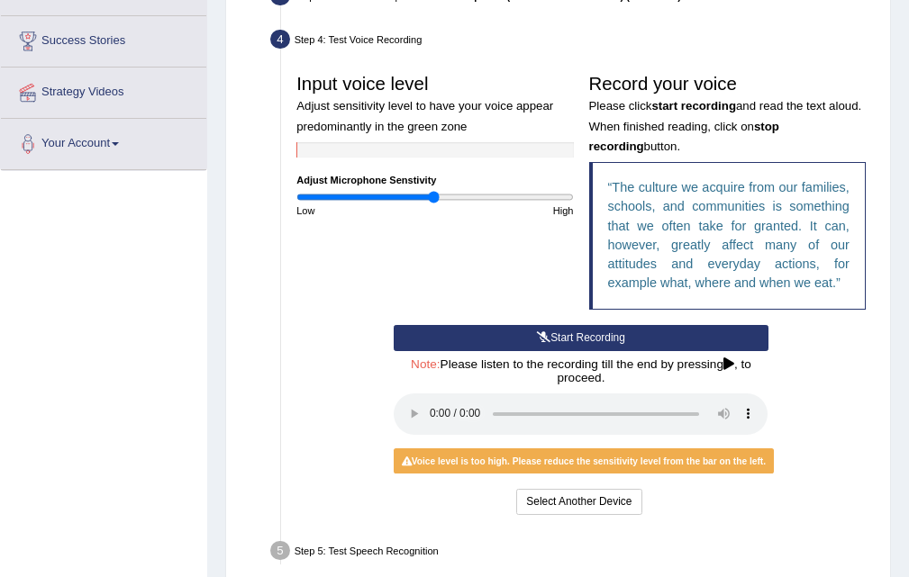
click at [549, 331] on button "Start Recording" at bounding box center [581, 338] width 374 height 26
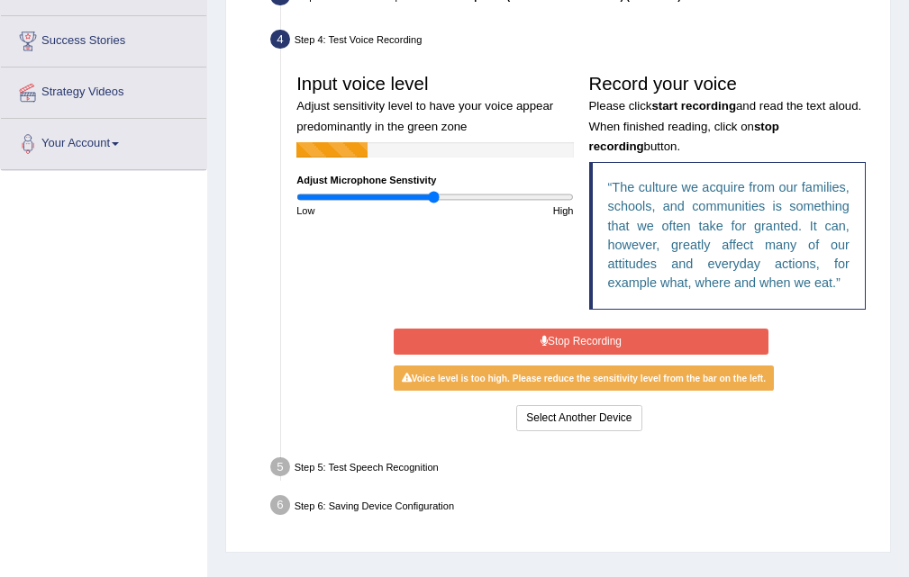
scroll to position [368, 0]
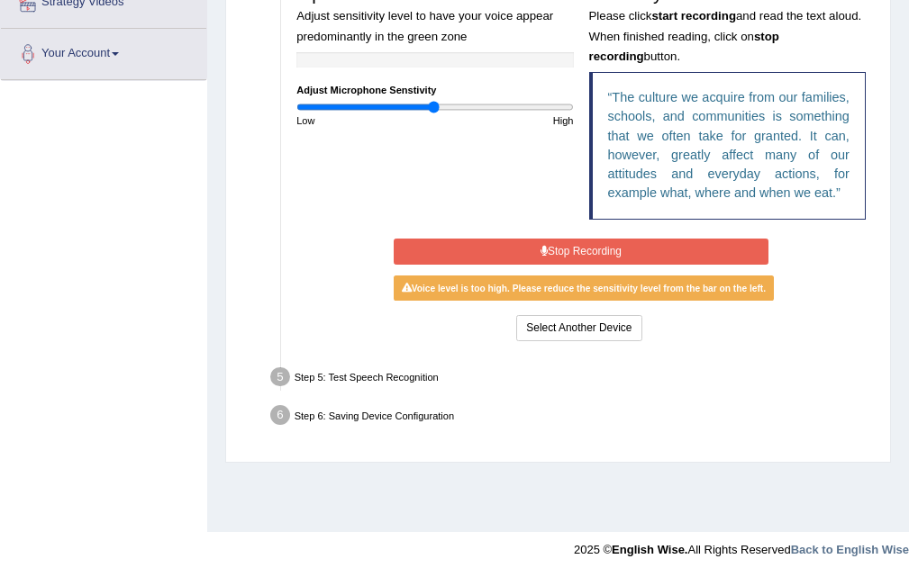
click at [559, 240] on button "Stop Recording" at bounding box center [581, 252] width 374 height 26
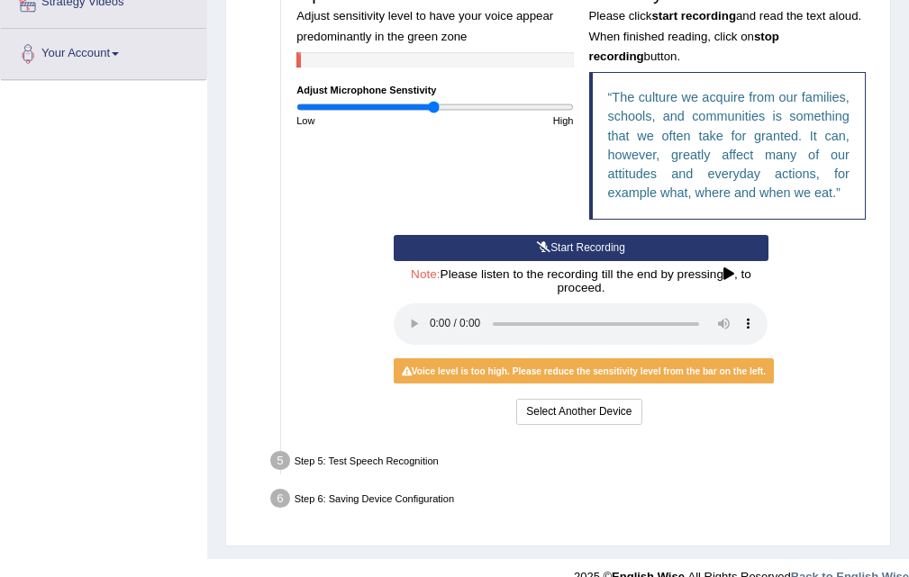
click at [559, 244] on button "Start Recording" at bounding box center [581, 248] width 374 height 26
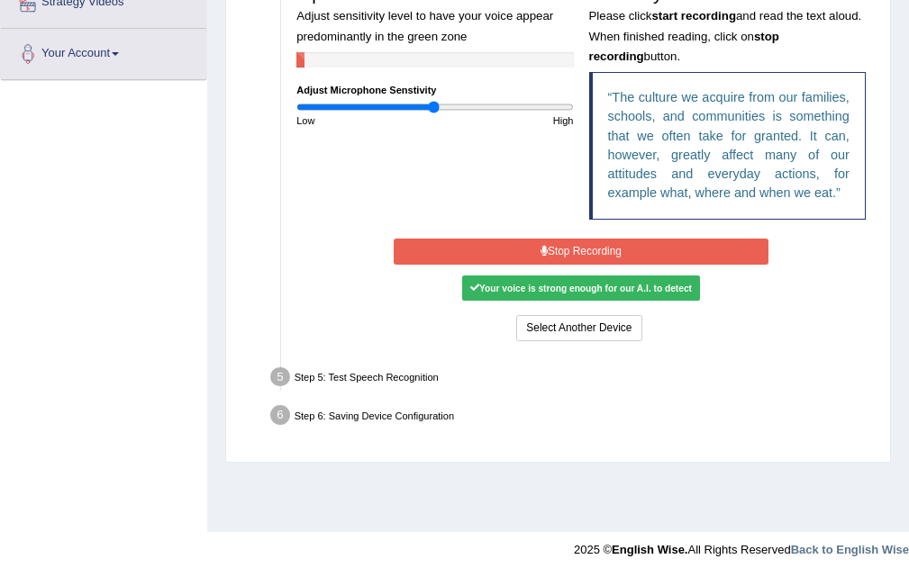
click at [559, 244] on button "Stop Recording" at bounding box center [581, 252] width 374 height 26
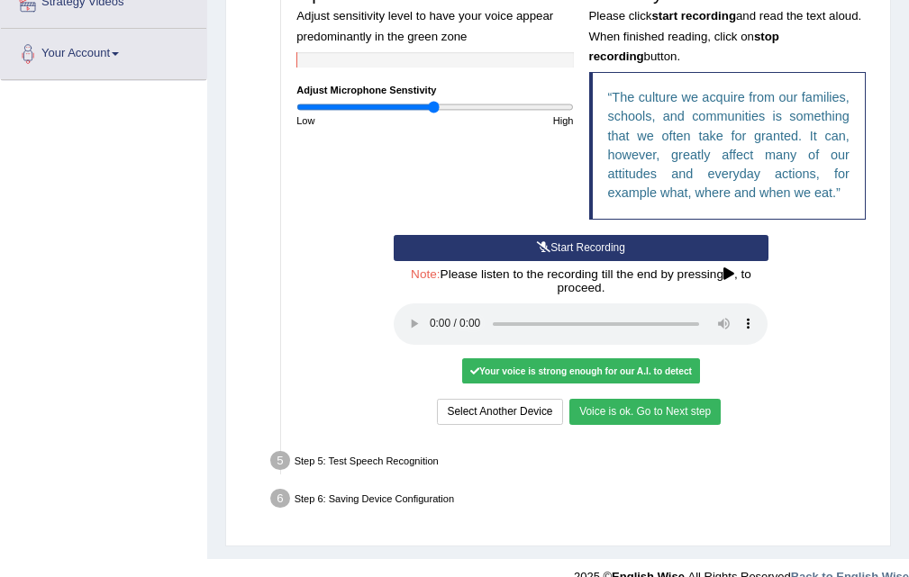
click at [651, 412] on button "Voice is ok. Go to Next step" at bounding box center [644, 412] width 151 height 26
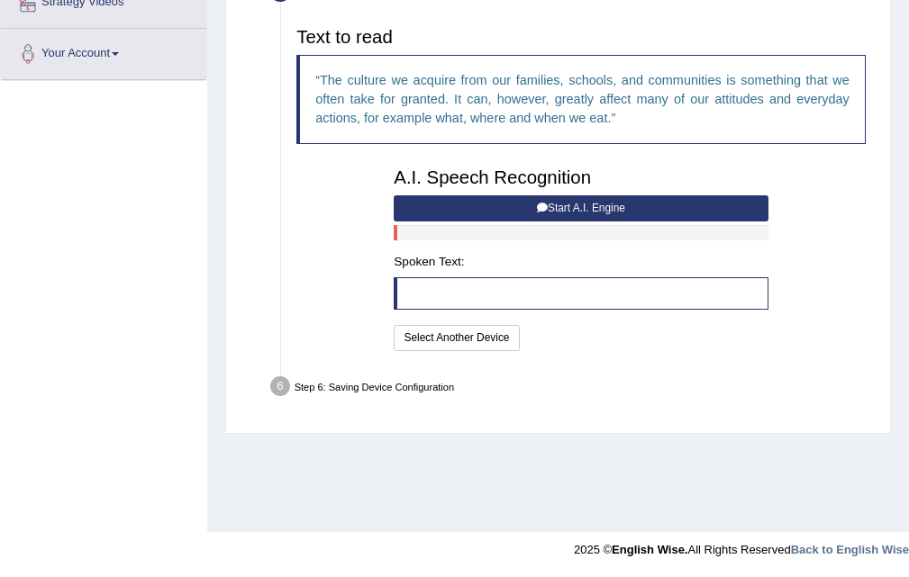
click at [524, 208] on button "Start A.I. Engine" at bounding box center [581, 208] width 374 height 26
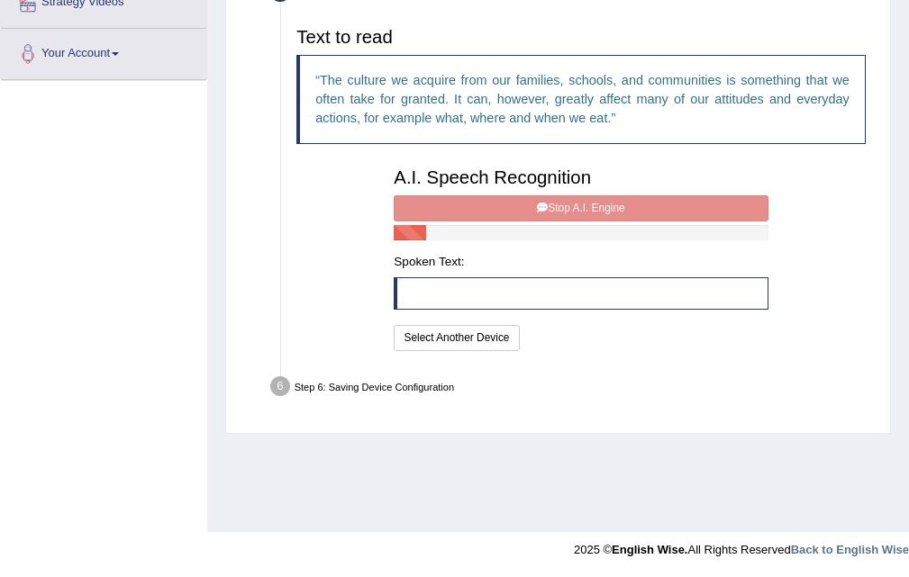
click at [525, 208] on div "A.I. Speech Recognition Start A.I. Engine Stop A.I. Engine Note: Please listen …" at bounding box center [580, 256] width 389 height 195
click at [529, 209] on div "A.I. Speech Recognition Start A.I. Engine Stop A.I. Engine Note: Please listen …" at bounding box center [580, 256] width 389 height 195
click at [550, 218] on div "A.I. Speech Recognition Start A.I. Engine Stop A.I. Engine Note: Please listen …" at bounding box center [580, 256] width 389 height 195
drag, startPoint x: 565, startPoint y: 202, endPoint x: 579, endPoint y: 177, distance: 29.1
click at [577, 187] on div "A.I. Speech Recognition Start A.I. Engine Stop A.I. Engine Note: Please listen …" at bounding box center [580, 256] width 389 height 195
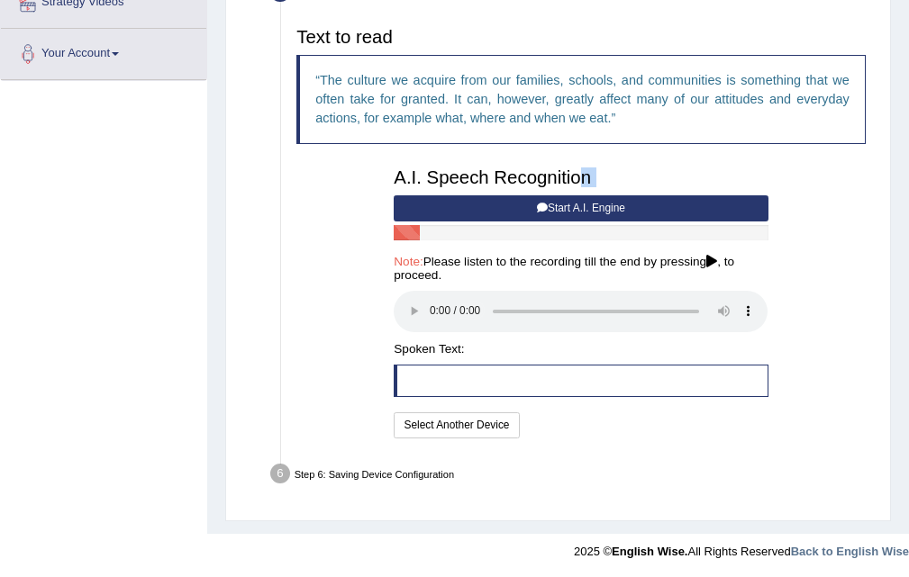
scroll to position [370, 0]
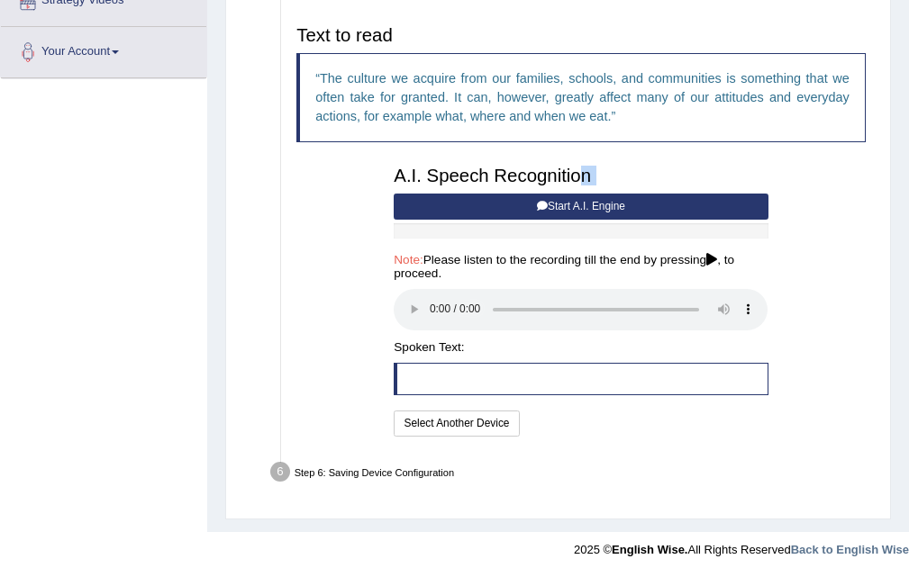
click at [551, 207] on button "Start A.I. Engine" at bounding box center [581, 207] width 374 height 26
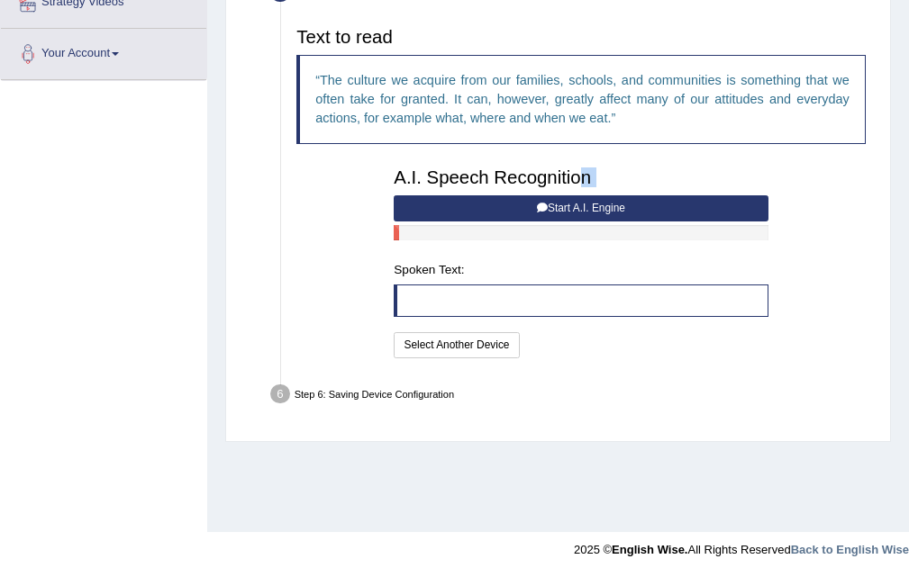
scroll to position [368, 0]
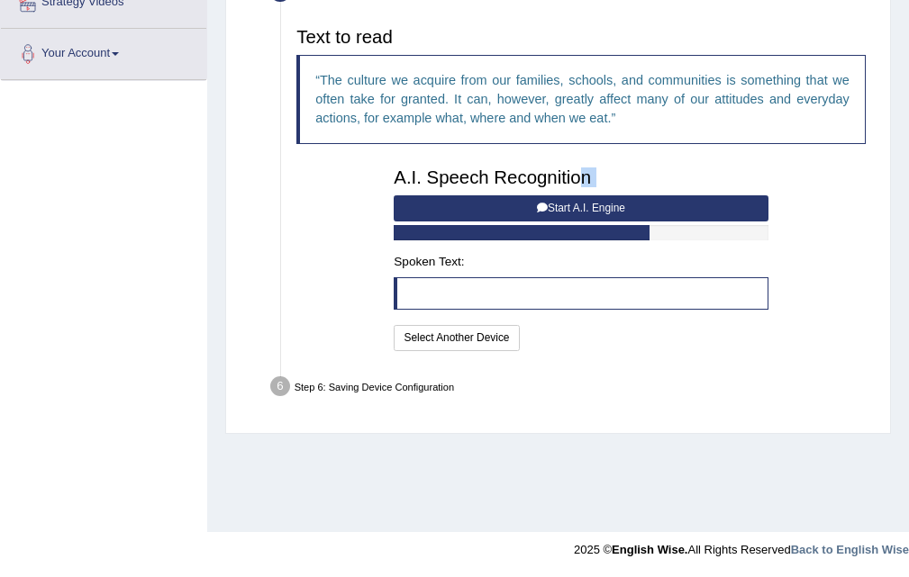
click at [551, 208] on button "Start A.I. Engine" at bounding box center [581, 208] width 374 height 26
click at [574, 210] on button "Start A.I. Engine" at bounding box center [581, 208] width 374 height 26
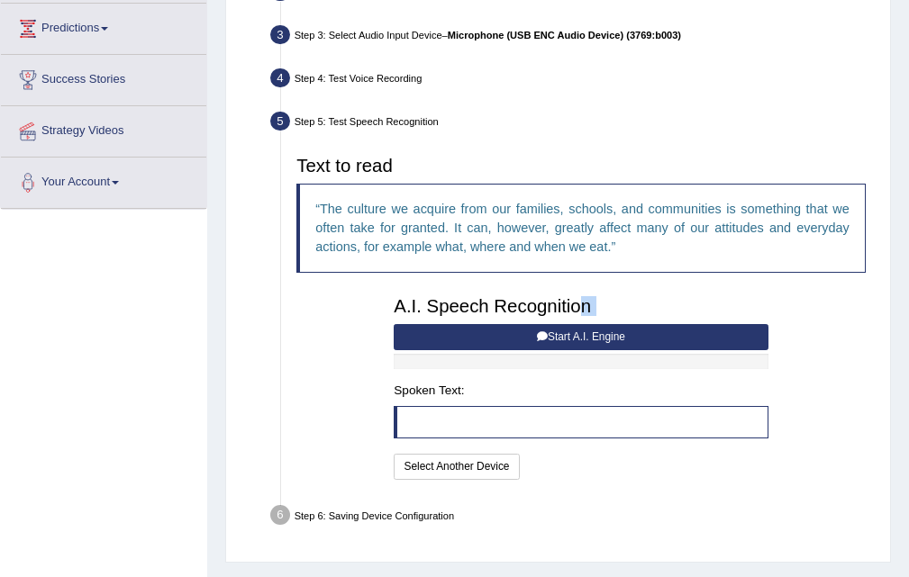
scroll to position [360, 0]
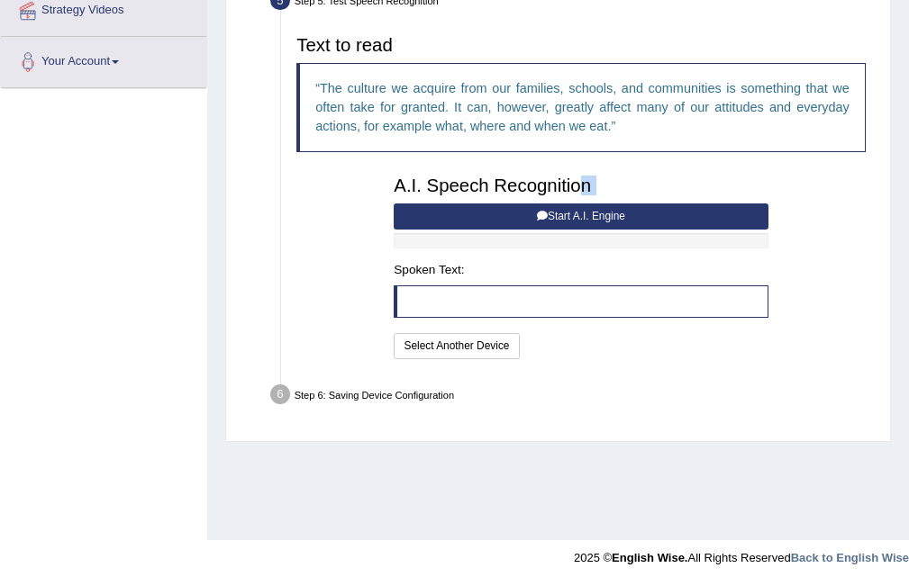
click at [546, 210] on button "Start A.I. Engine" at bounding box center [581, 217] width 374 height 26
click at [548, 213] on button "Start A.I. Engine" at bounding box center [581, 217] width 374 height 26
click at [556, 215] on button "Start A.I. Engine" at bounding box center [581, 217] width 374 height 26
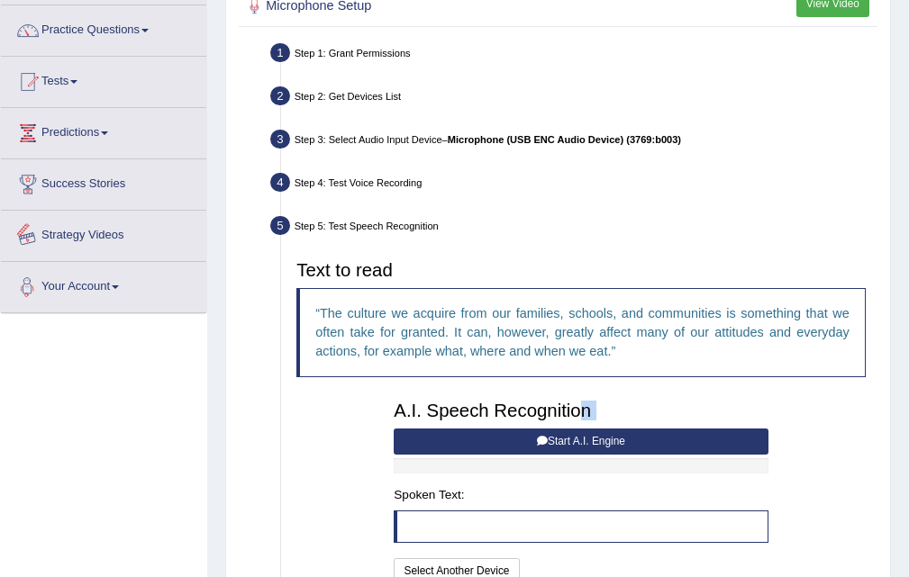
scroll to position [0, 0]
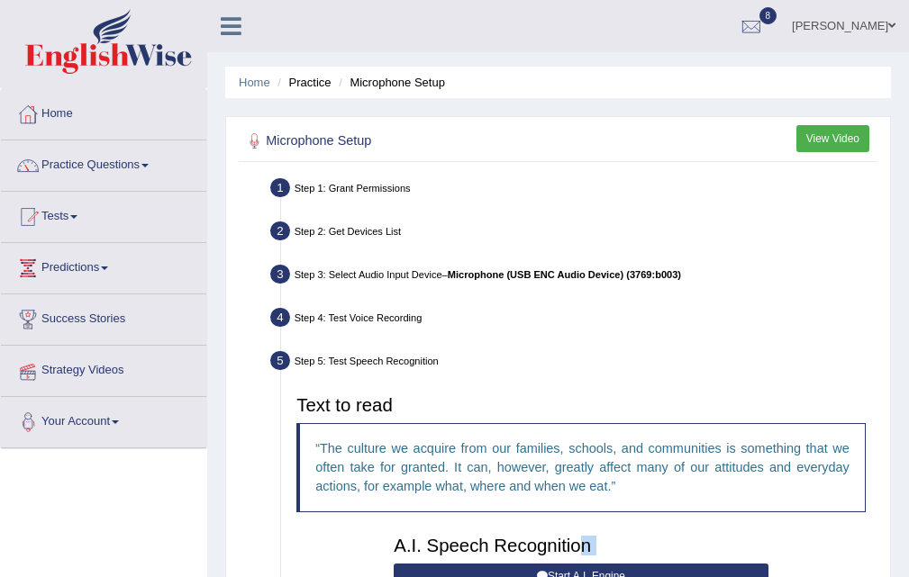
click at [889, 23] on span at bounding box center [891, 26] width 7 height 12
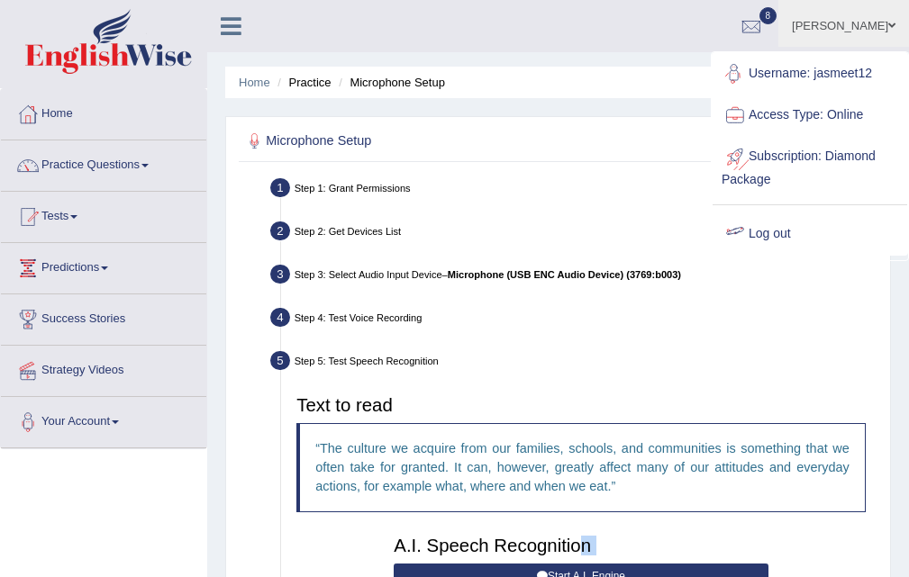
click at [768, 241] on link "Log out" at bounding box center [810, 234] width 195 height 41
